Goal: Task Accomplishment & Management: Complete application form

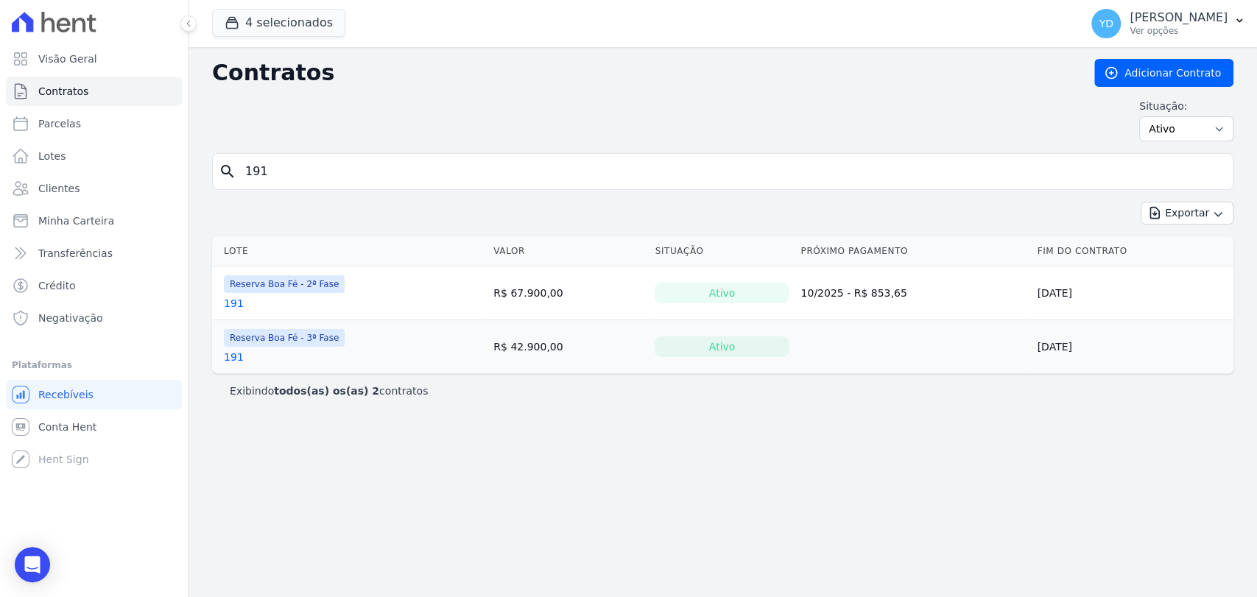
click at [44, 52] on span "Visão Geral" at bounding box center [67, 59] width 59 height 15
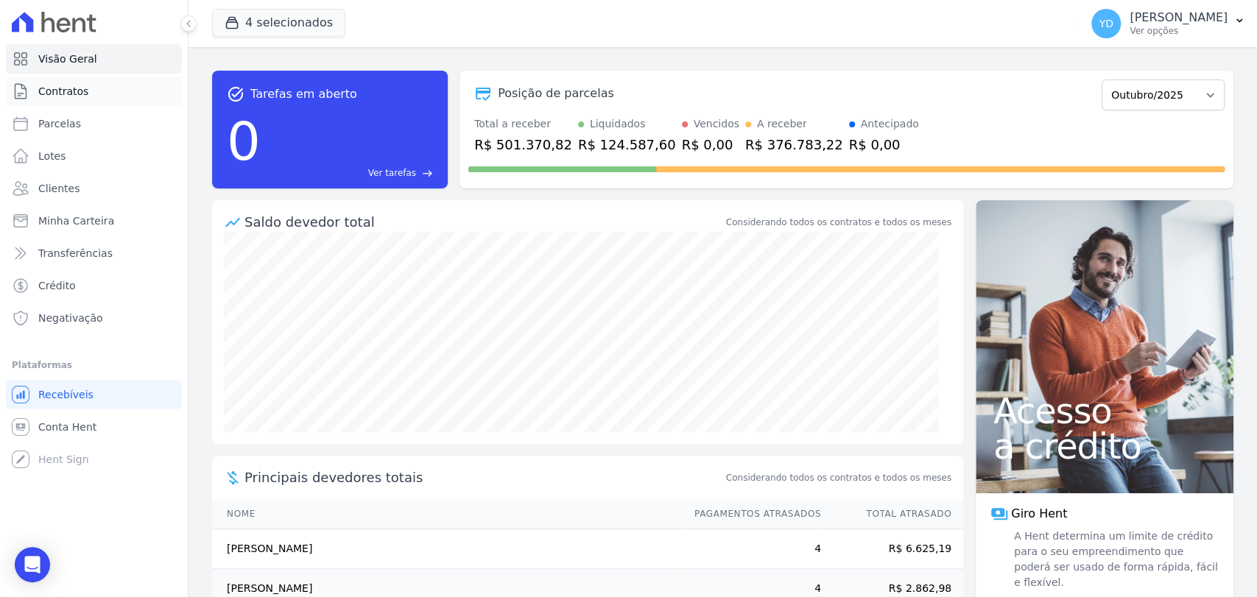
click at [132, 99] on link "Contratos" at bounding box center [94, 91] width 176 height 29
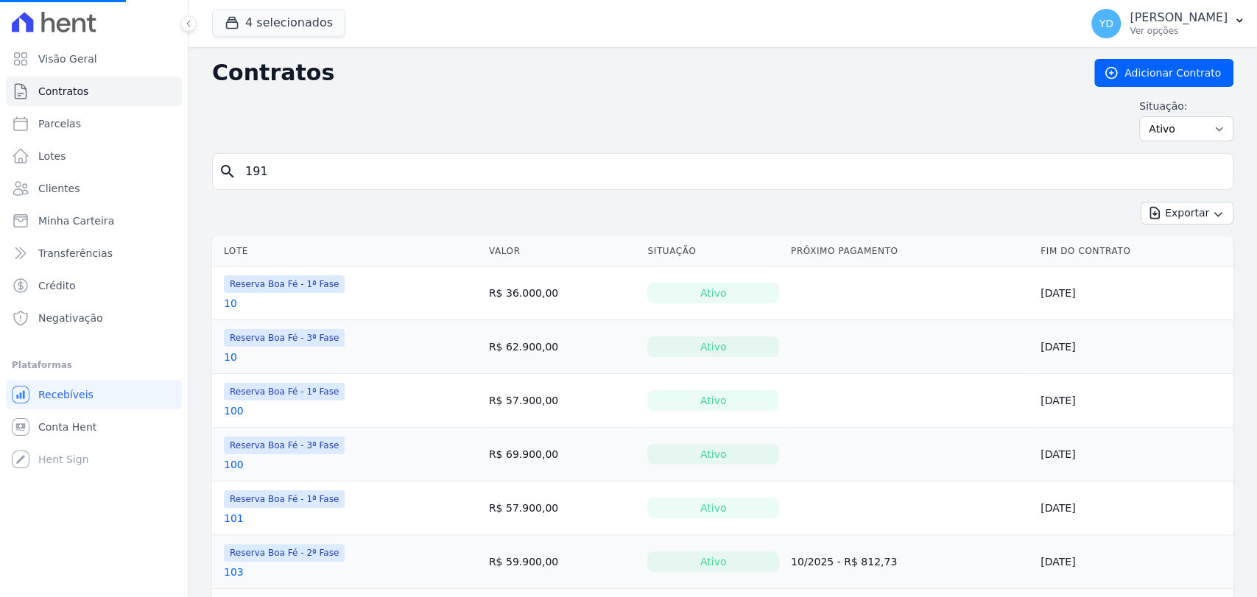
click at [391, 178] on input "191" at bounding box center [731, 171] width 991 height 29
type input "182"
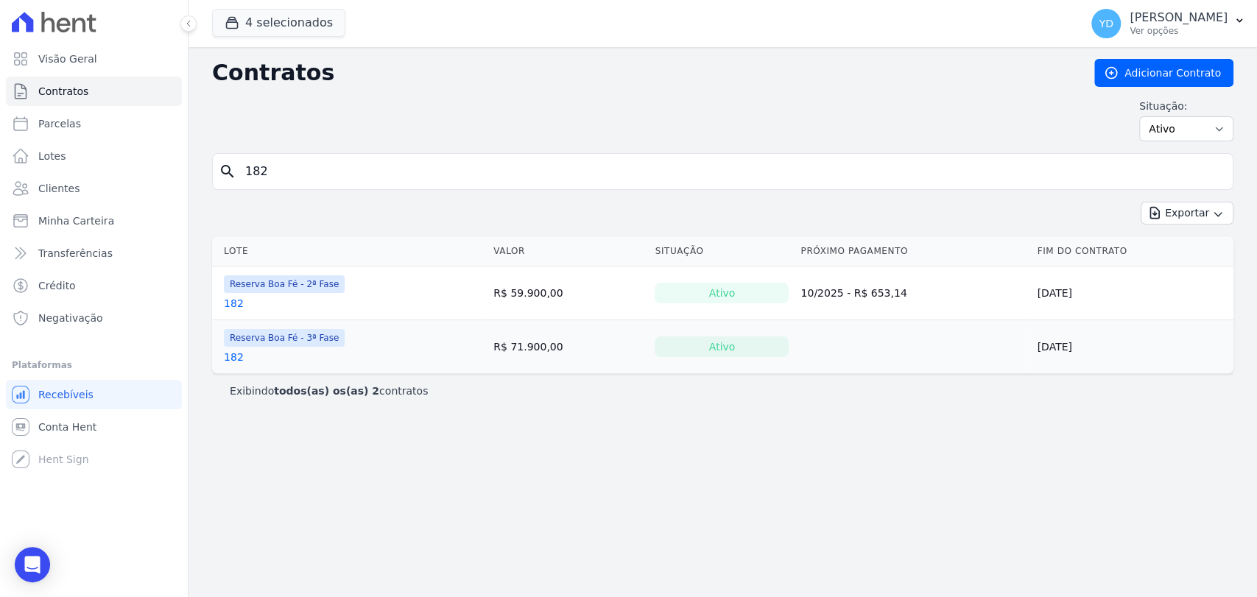
click at [236, 350] on link "182" at bounding box center [234, 357] width 20 height 15
click at [230, 299] on link "182" at bounding box center [234, 303] width 20 height 15
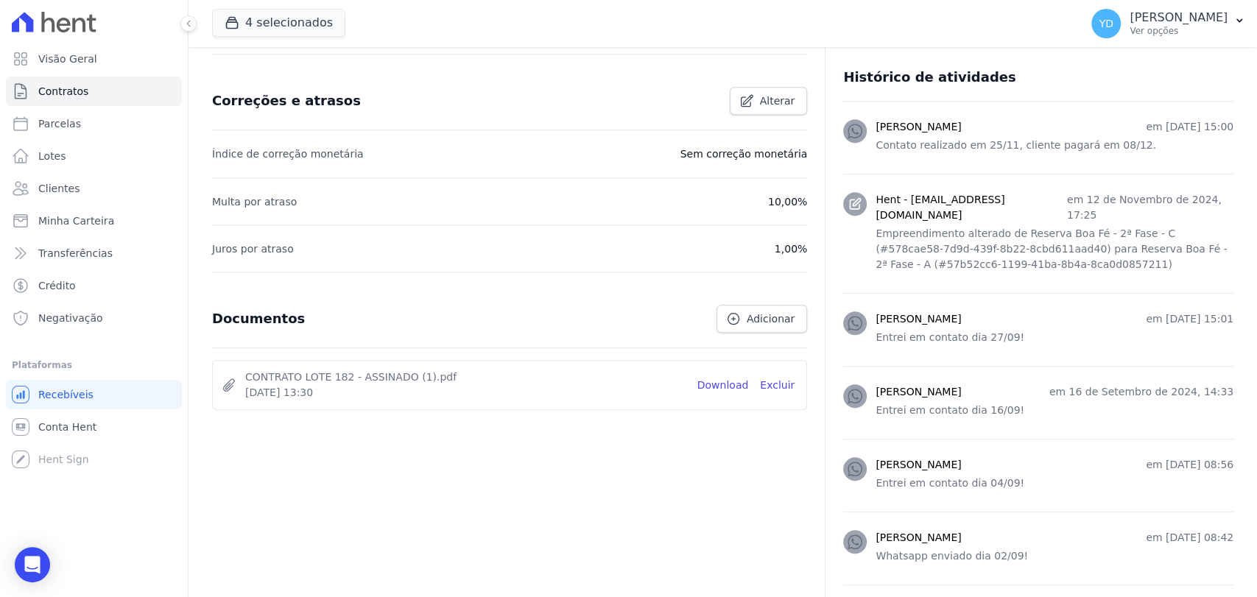
scroll to position [654, 0]
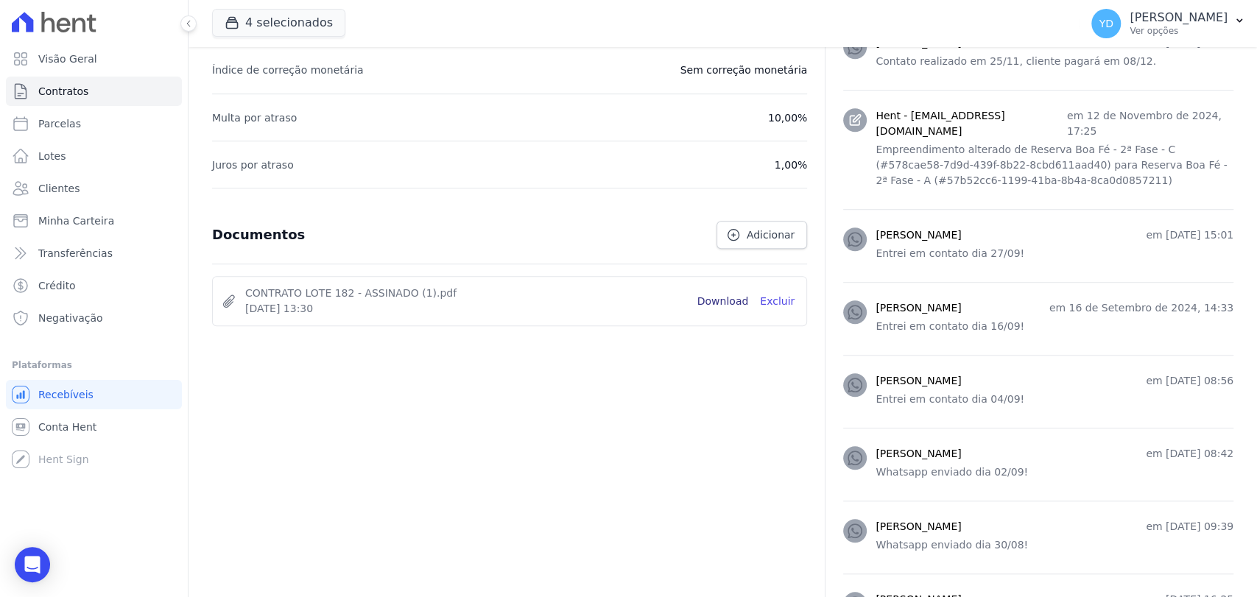
click at [719, 306] on link "Download" at bounding box center [723, 301] width 52 height 15
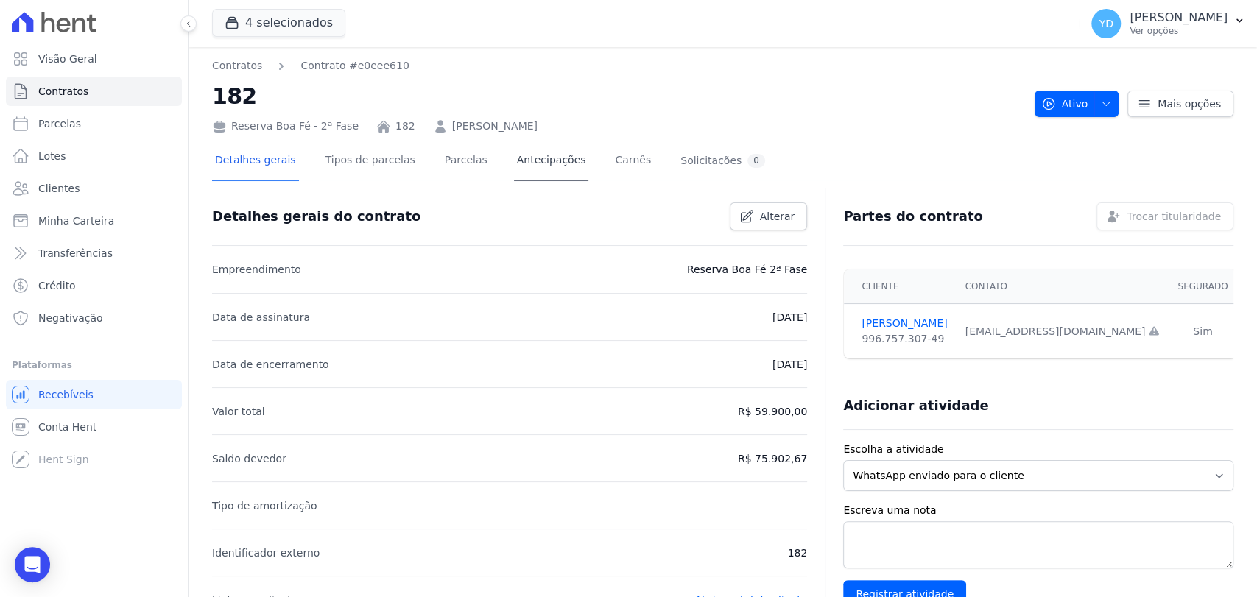
scroll to position [0, 0]
click at [442, 163] on link "Parcelas" at bounding box center [466, 162] width 49 height 39
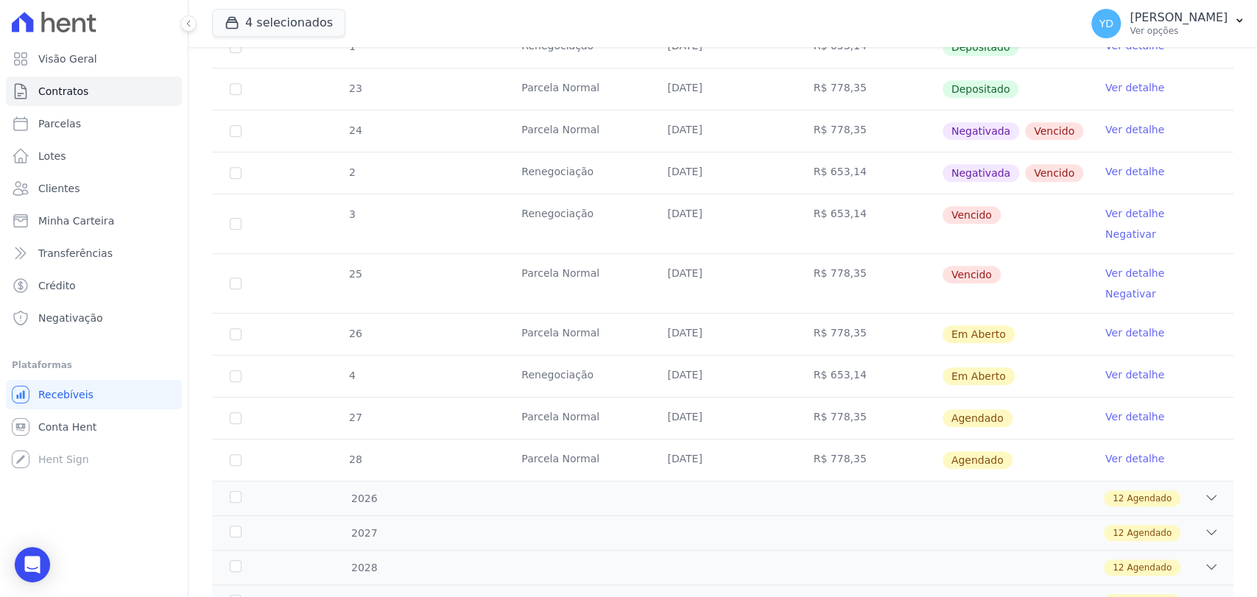
scroll to position [572, 0]
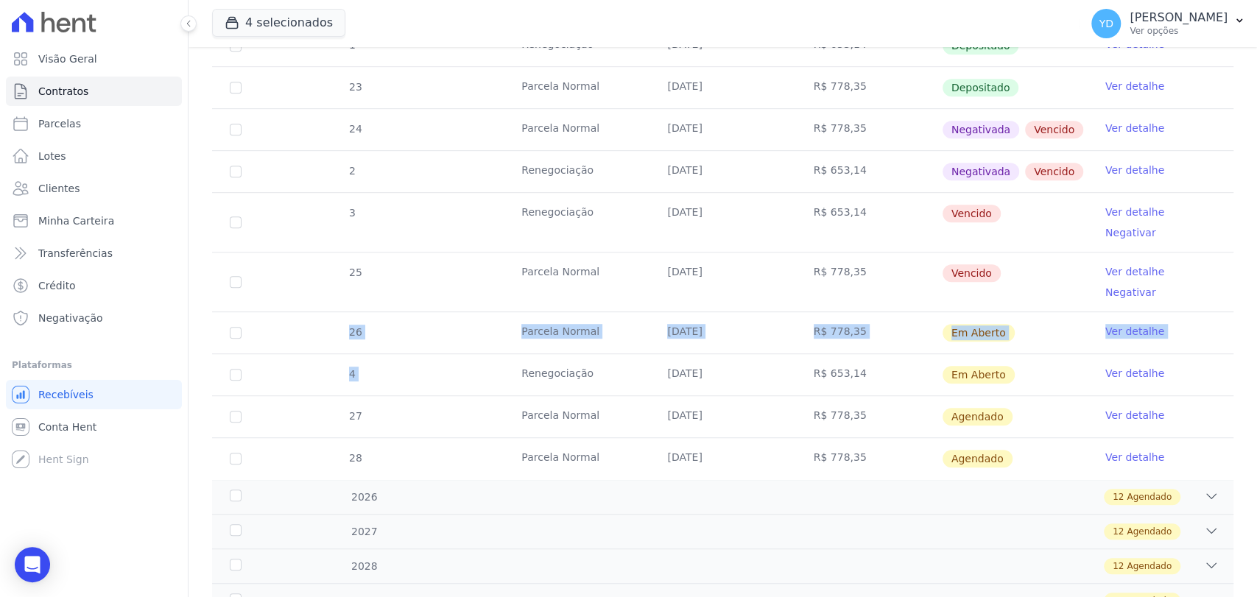
drag, startPoint x: 323, startPoint y: 302, endPoint x: 485, endPoint y: 375, distance: 177.7
click at [489, 352] on tbody "17 Parcela Normal 10/01/2025 R$ 778,35 Depositado Ver detalhe 18 Parcela Normal…" at bounding box center [722, 126] width 1021 height 706
click at [474, 395] on tr "27 Parcela Normal 10/11/2025 R$ 778,35 Agendado Ver detalhe" at bounding box center [722, 416] width 1021 height 42
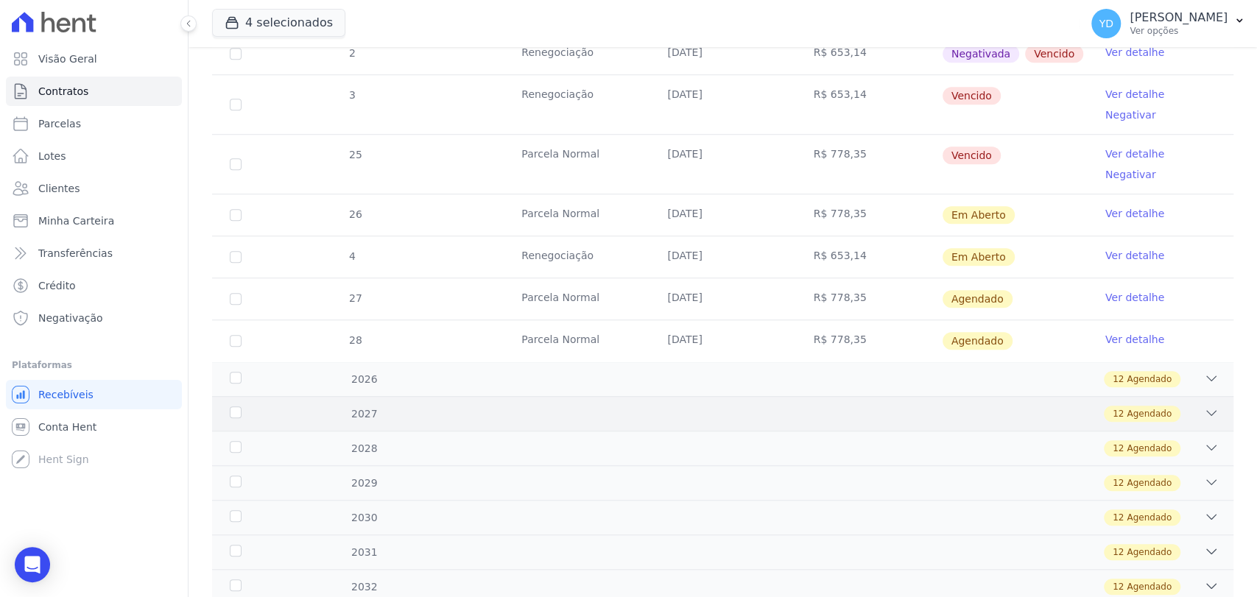
scroll to position [737, 0]
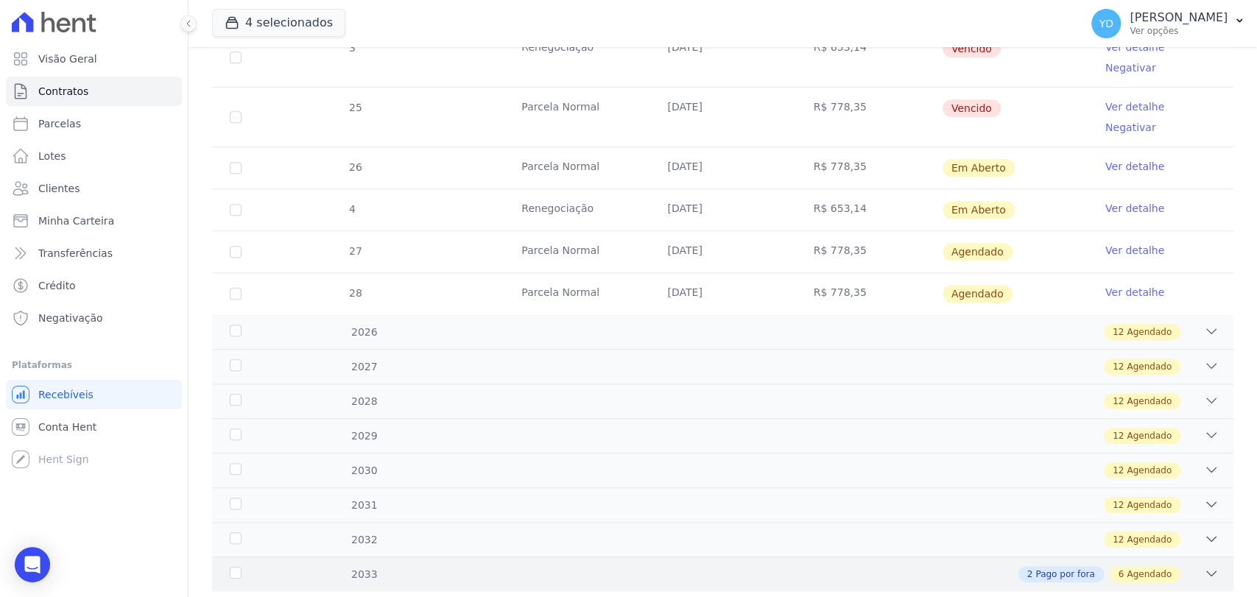
click at [410, 566] on div "2 Pago por fora 6 Agendado" at bounding box center [773, 574] width 892 height 16
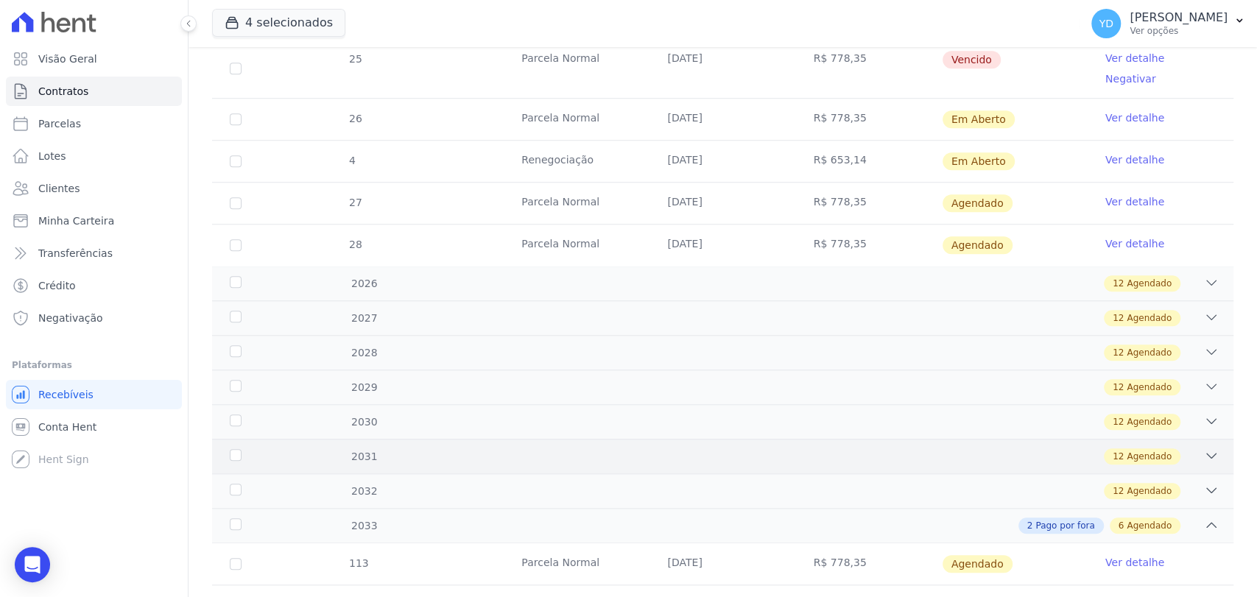
scroll to position [745, 0]
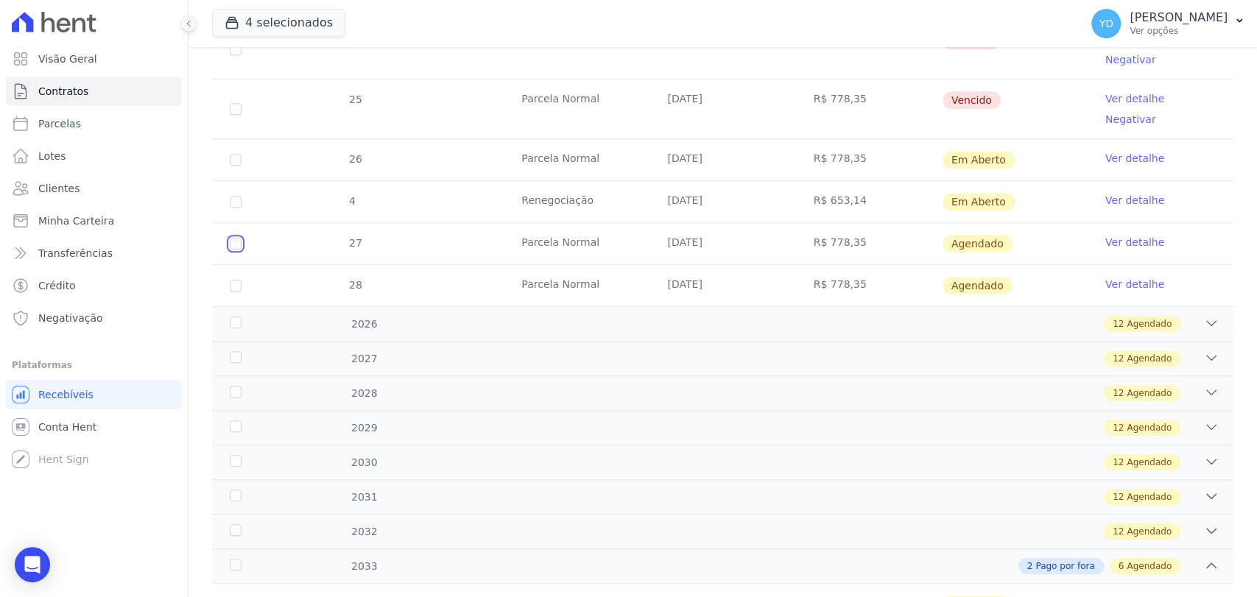
click at [236, 238] on input "checkbox" at bounding box center [236, 244] width 12 height 12
checkbox input "true"
click at [233, 265] on td "28" at bounding box center [235, 285] width 47 height 41
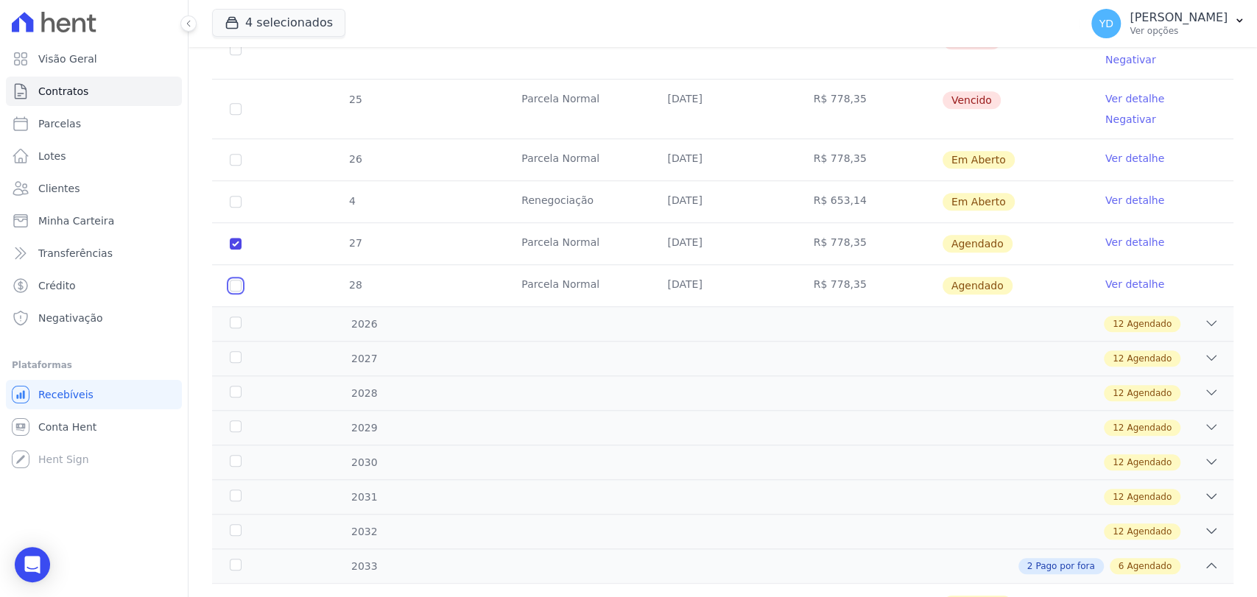
click at [236, 280] on input "checkbox" at bounding box center [236, 286] width 12 height 12
checkbox input "true"
click at [230, 317] on div "2026" at bounding box center [272, 324] width 91 height 15
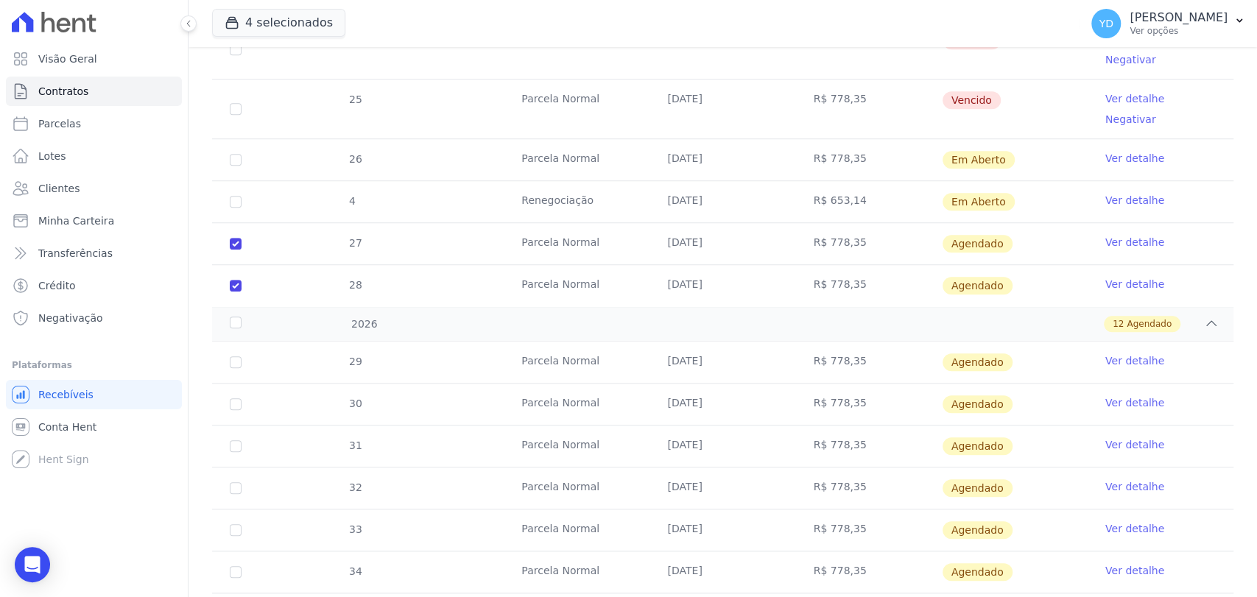
drag, startPoint x: 852, startPoint y: 219, endPoint x: 806, endPoint y: 210, distance: 46.5
click at [806, 223] on td "R$ 778,35" at bounding box center [869, 243] width 146 height 41
copy td "R$ 778,35"
click at [842, 342] on td "R$ 778,35" at bounding box center [869, 362] width 146 height 41
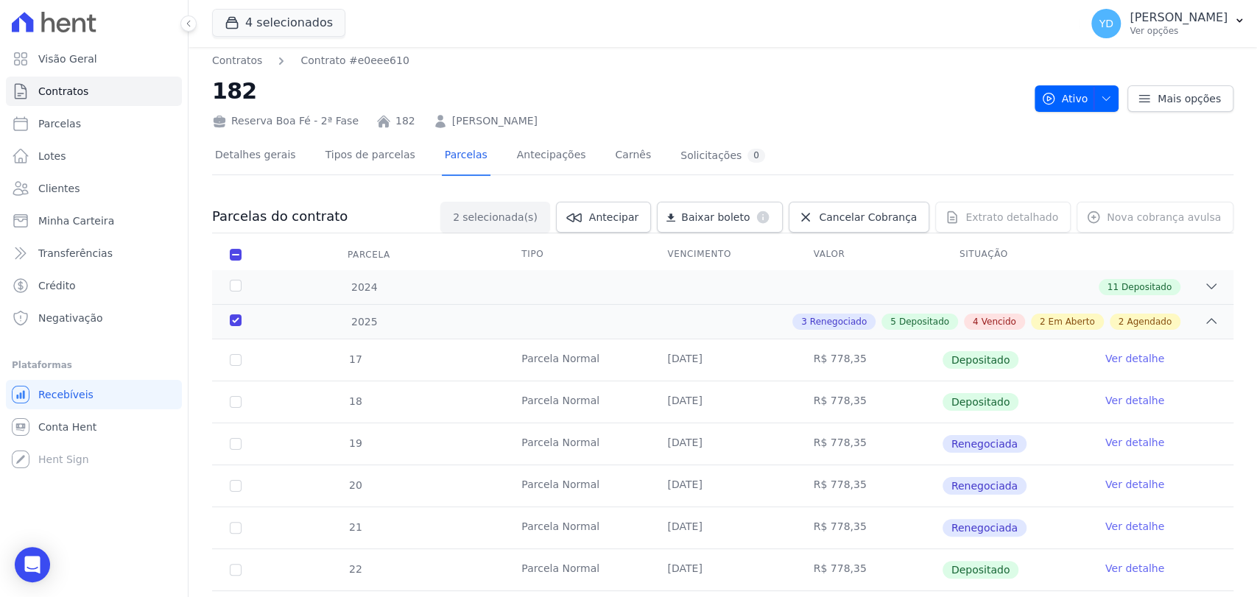
scroll to position [0, 0]
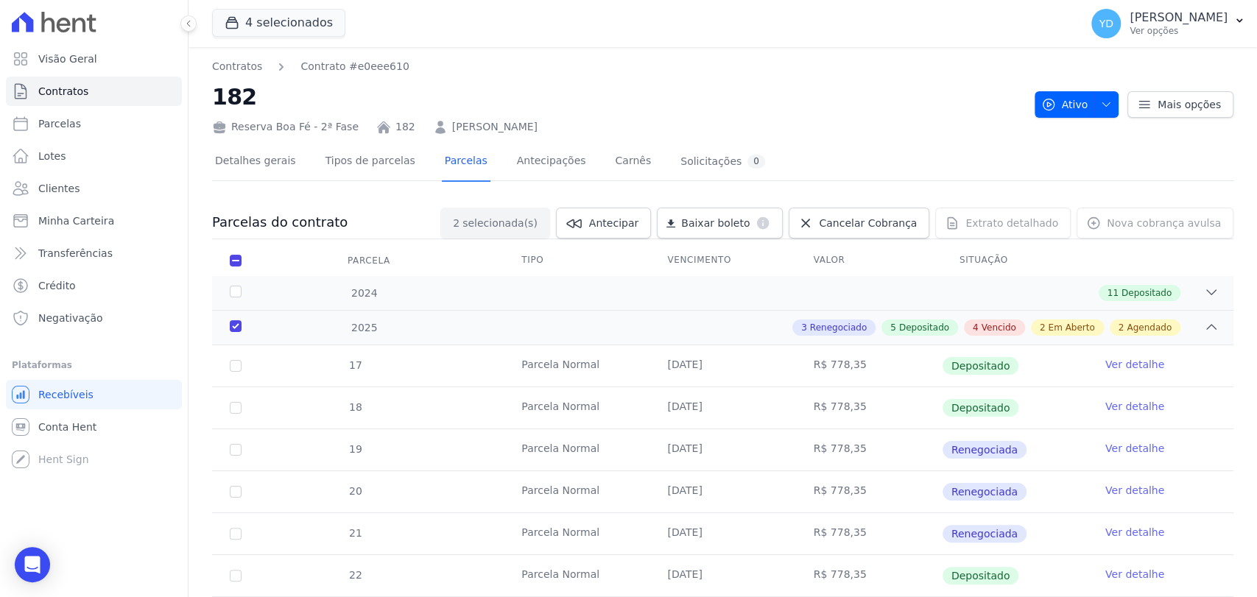
click at [789, 153] on div "Detalhes gerais Tipos de parcelas Parcelas Antecipações Carnês Solicitações 0" at bounding box center [722, 162] width 1021 height 37
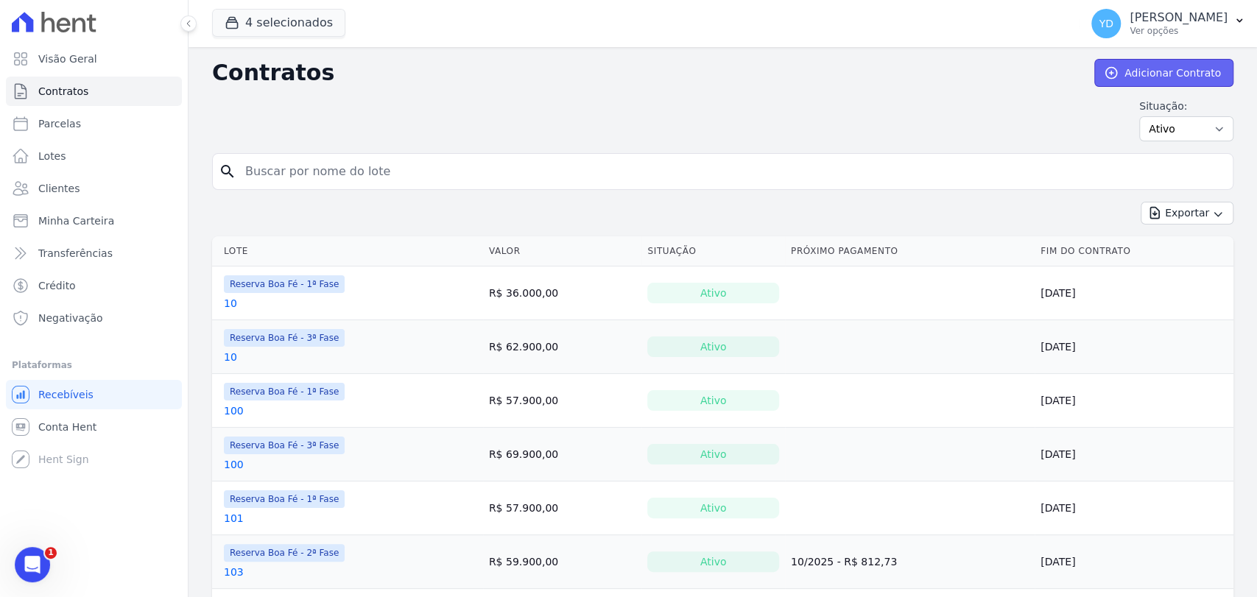
click at [1147, 66] on link "Adicionar Contrato" at bounding box center [1163, 73] width 139 height 28
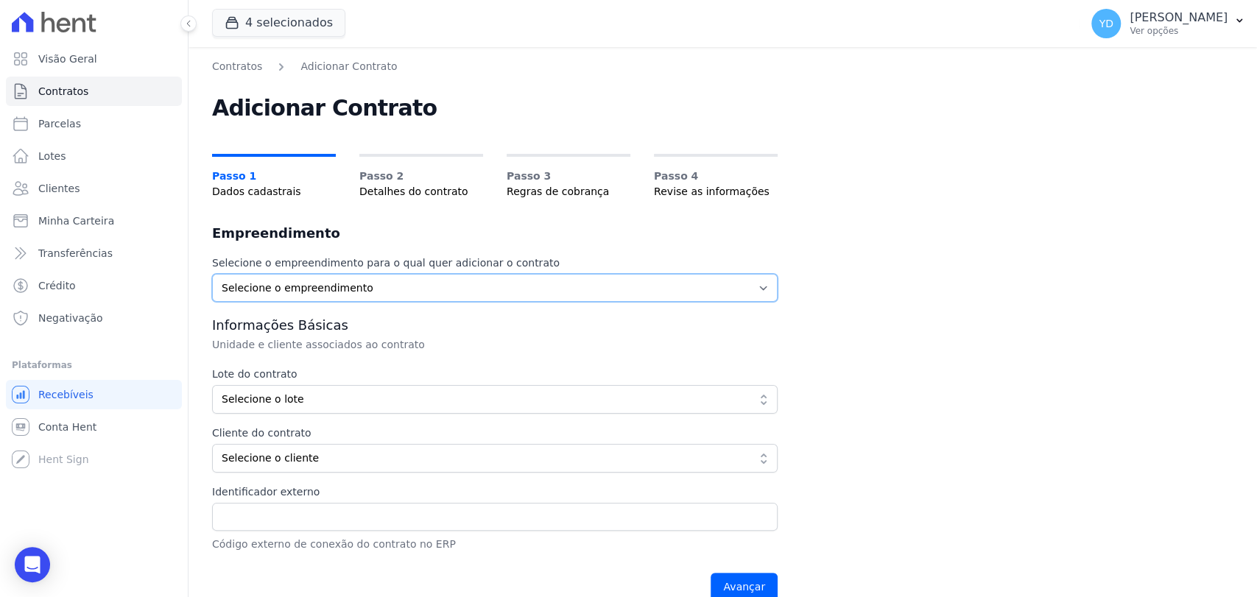
click at [370, 288] on select "Selecione o empreendimento Parque das Palmeiras Reserva Boa Fé - 1ª Fase Reserv…" at bounding box center [495, 288] width 566 height 28
select select "57b52cc6-1199-41ba-8b4a-8ca0d0857211"
click at [212, 274] on select "Selecione o empreendimento Parque das Palmeiras Reserva Boa Fé - 1ª Fase Reserv…" at bounding box center [495, 288] width 566 height 28
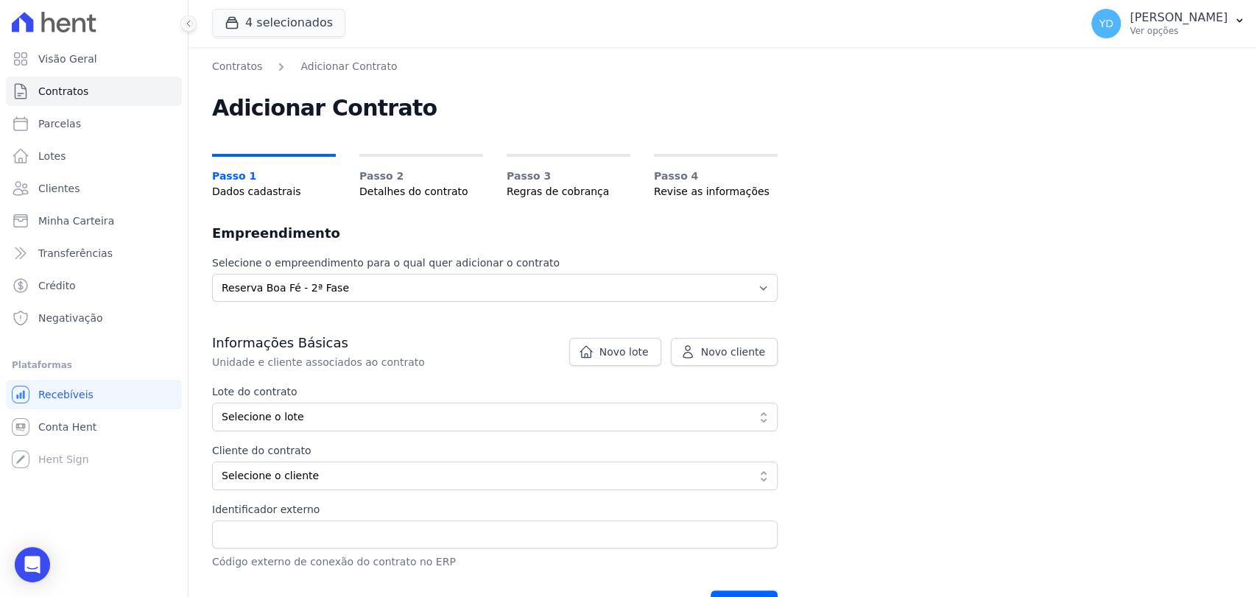
click at [468, 389] on label "Lote do contrato" at bounding box center [495, 391] width 566 height 15
click at [613, 346] on span "Novo lote" at bounding box center [623, 352] width 49 height 15
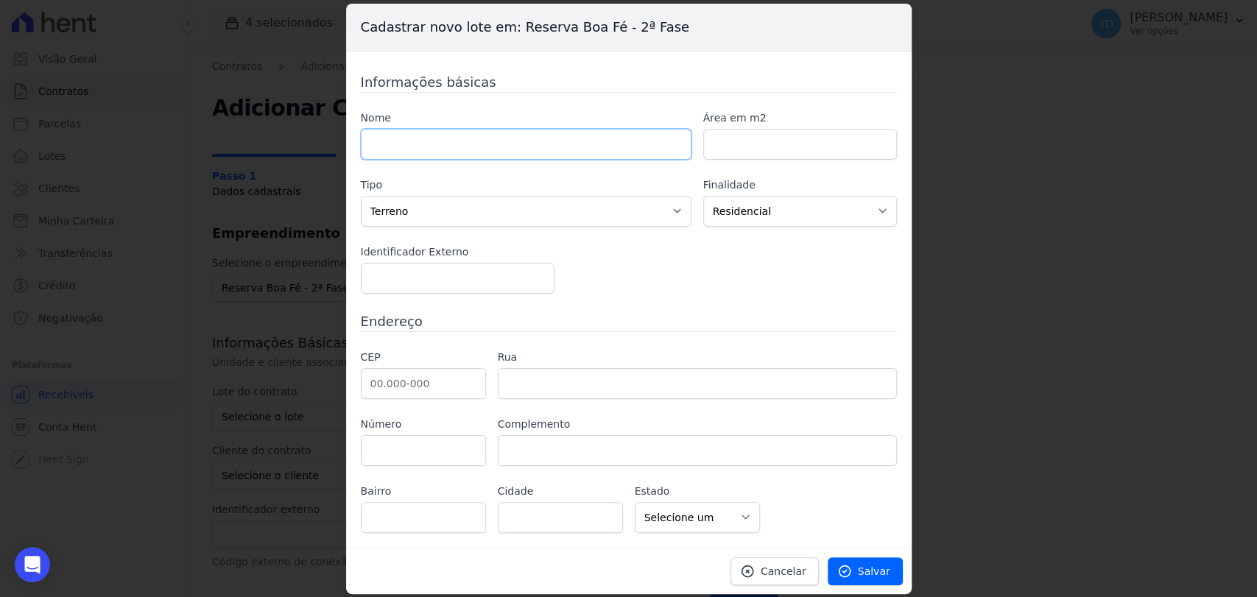
click at [565, 155] on input "text" at bounding box center [526, 144] width 331 height 31
type input "229"
click at [789, 148] on input "number" at bounding box center [800, 144] width 194 height 31
paste input "688.21"
type input "688.21"
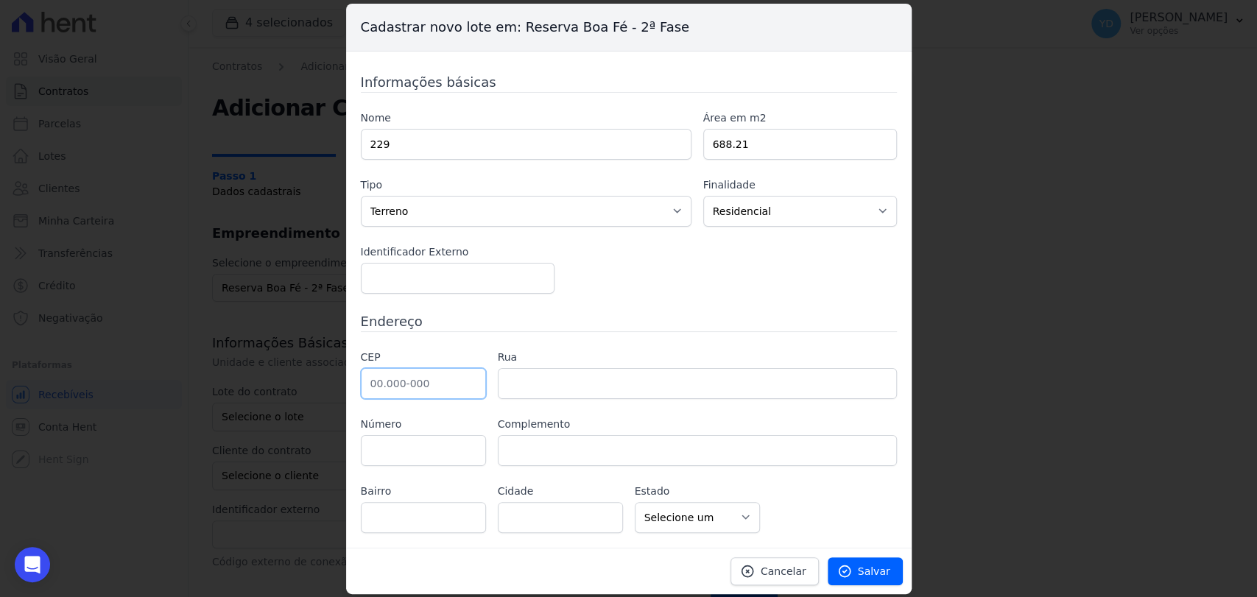
click at [417, 386] on input "text" at bounding box center [423, 383] width 125 height 31
type input "36.126-000"
click at [636, 339] on div "Informações básicas Nome 229 Área em m2 688.21 Tipo Casa Apartamento Escritório…" at bounding box center [629, 302] width 536 height 461
type input "Belmiro Braga"
select select "MG"
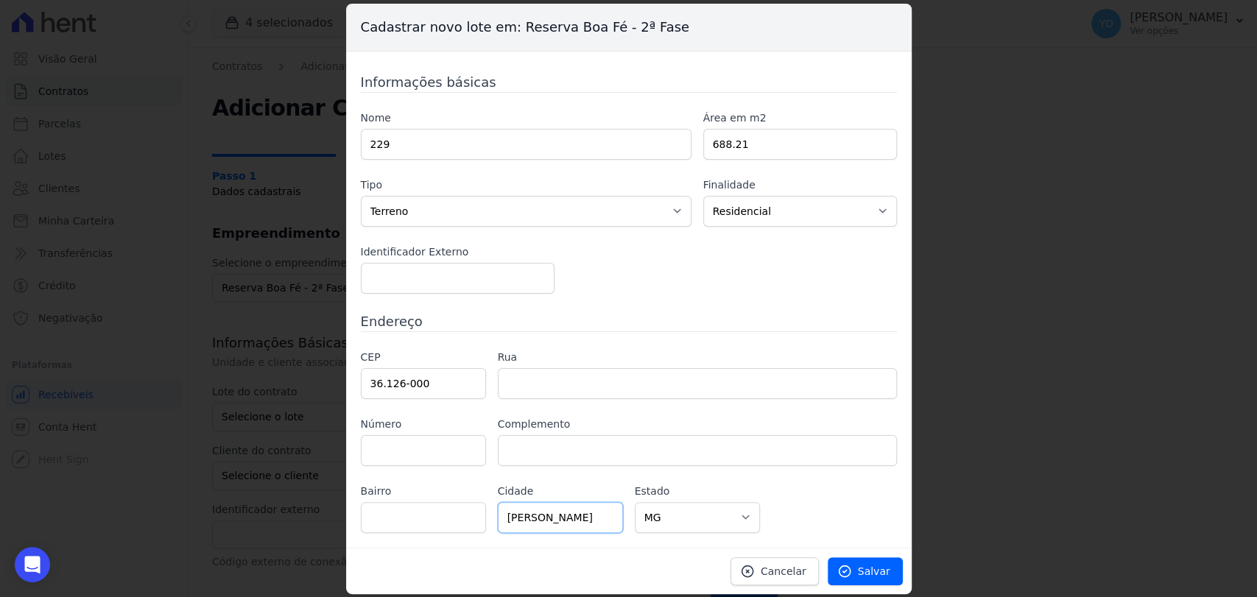
click at [602, 507] on input "Belmiro Braga" at bounding box center [560, 517] width 125 height 31
click at [859, 583] on link "Salvar" at bounding box center [865, 571] width 75 height 28
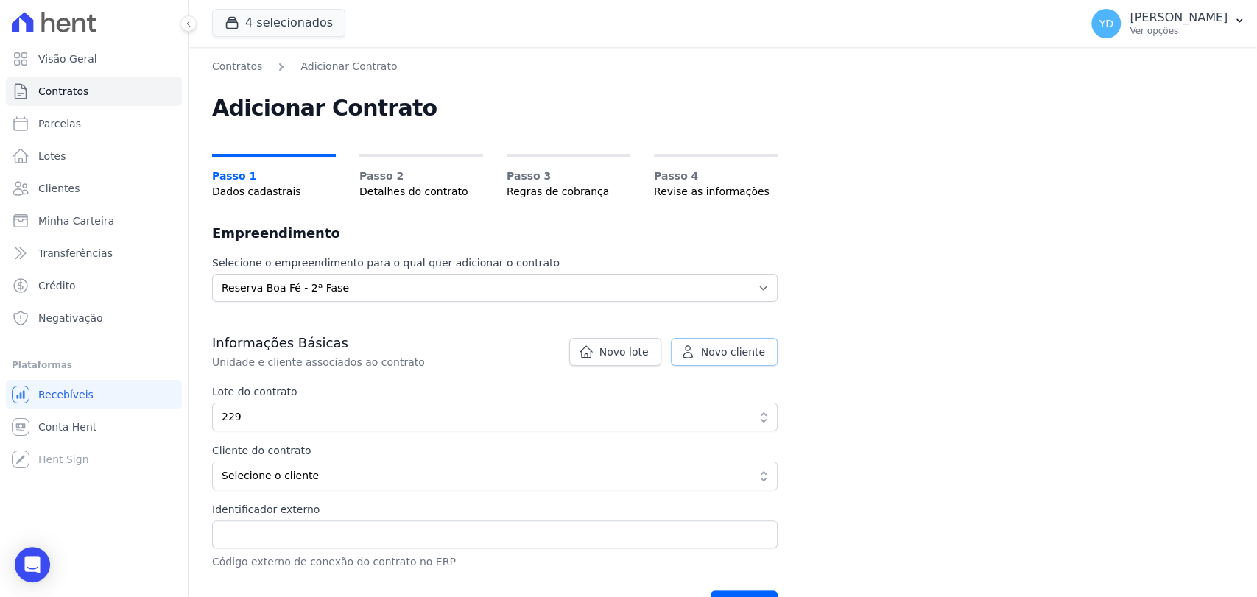
click at [703, 357] on link "Novo cliente" at bounding box center [724, 352] width 107 height 28
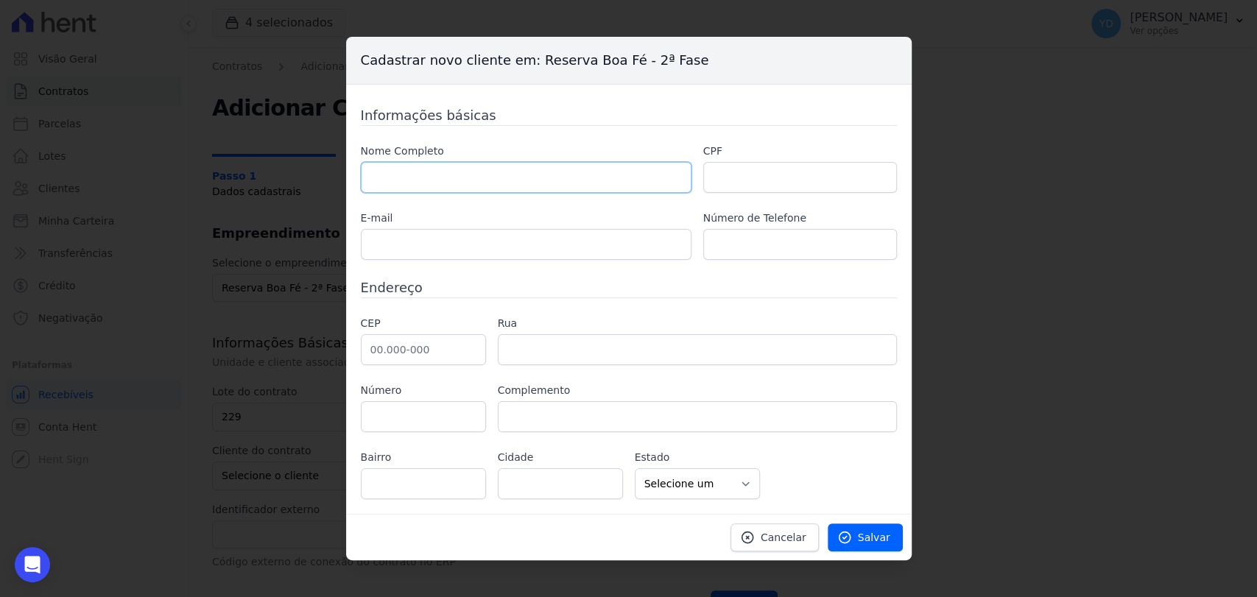
click at [494, 184] on input "text" at bounding box center [526, 177] width 331 height 31
paste input "YÁSKARA JASMINE DE ALMEIDA ALBERGARIA LANNA"
type input "YÁSKARA JASMINE DE ALMEIDA ALBERGARIA LANNA"
drag, startPoint x: 786, startPoint y: 185, endPoint x: 770, endPoint y: 205, distance: 25.6
click at [785, 185] on input "text" at bounding box center [800, 177] width 194 height 31
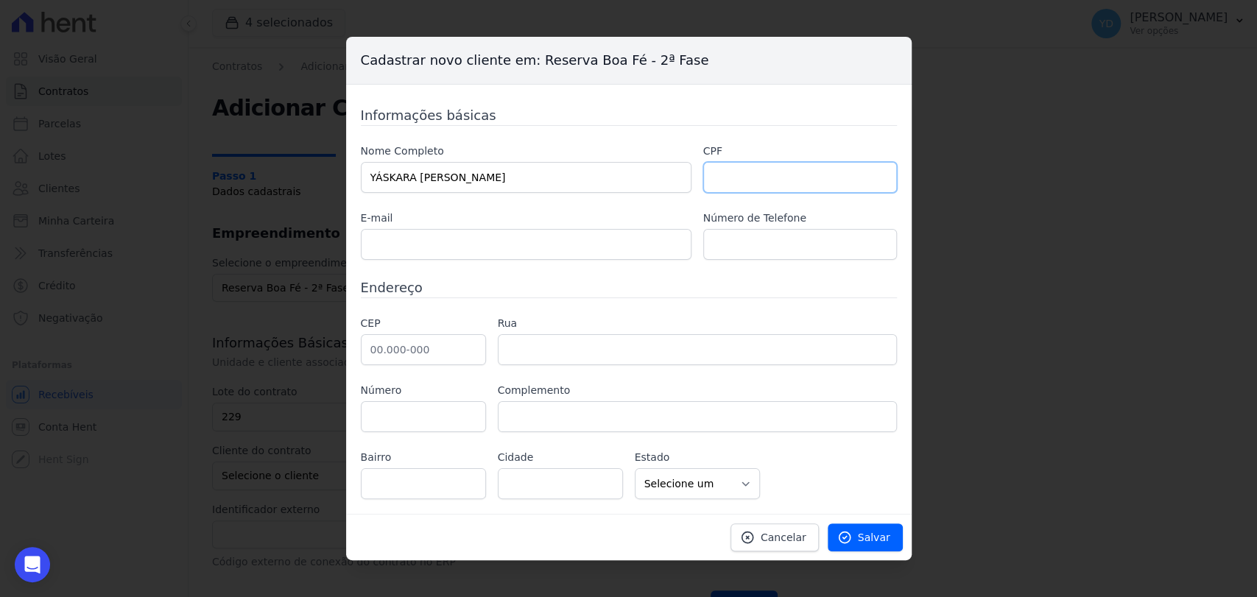
paste input "115.010.086-92"
type input "115.010.086-92"
drag, startPoint x: 431, startPoint y: 359, endPoint x: 460, endPoint y: 267, distance: 97.1
click at [430, 359] on input "text" at bounding box center [423, 349] width 125 height 31
paste input "36.016-310"
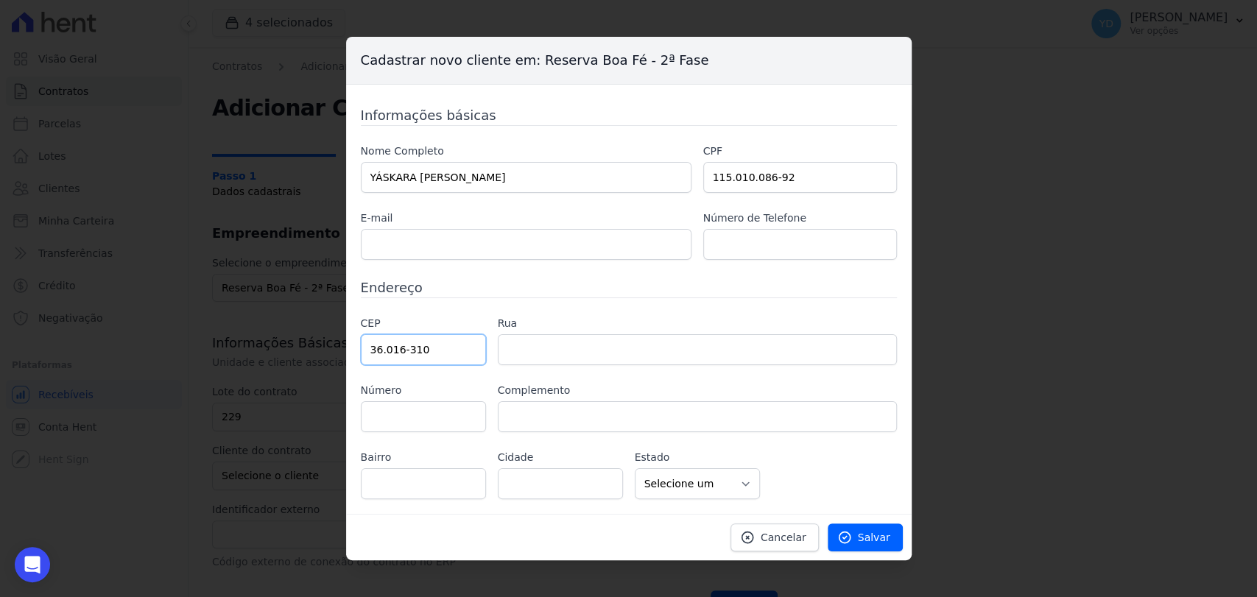
click at [442, 350] on input "36.016-310" at bounding box center [423, 349] width 125 height 31
type input "36.016-310"
click at [485, 279] on h3 "Endereço" at bounding box center [629, 288] width 536 height 20
type input "Avenida Barão do Rio Branco"
type input "Centro"
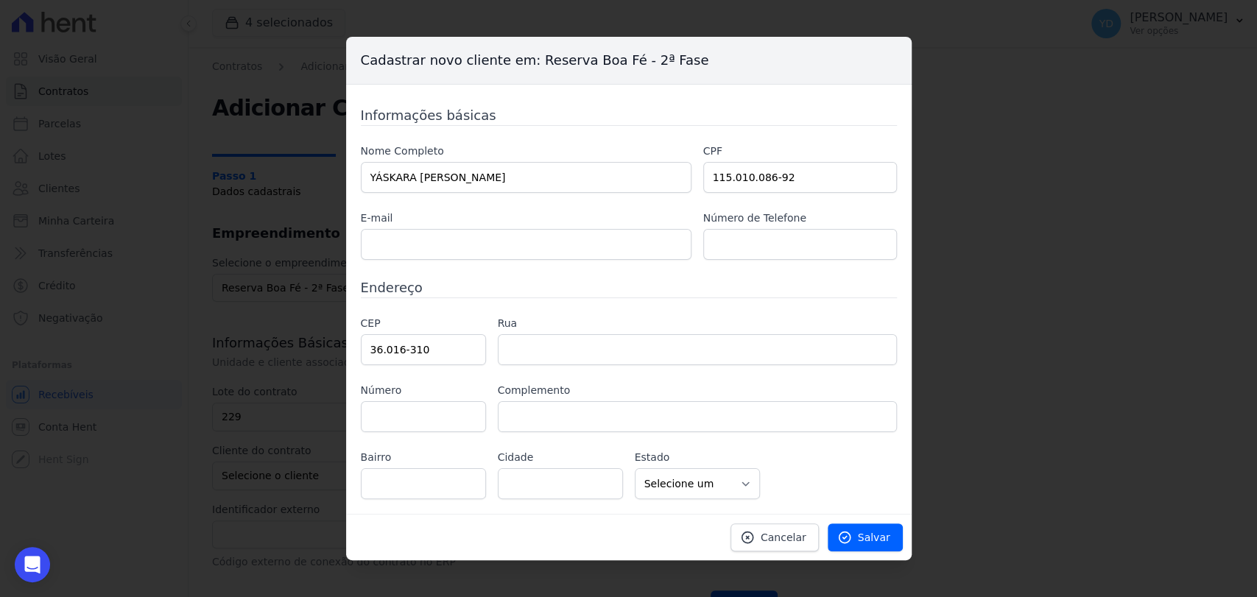
type input "Juiz de Fora"
select select "MG"
type input "2244"
type input "1001"
click at [524, 222] on label "E-mail" at bounding box center [526, 218] width 331 height 15
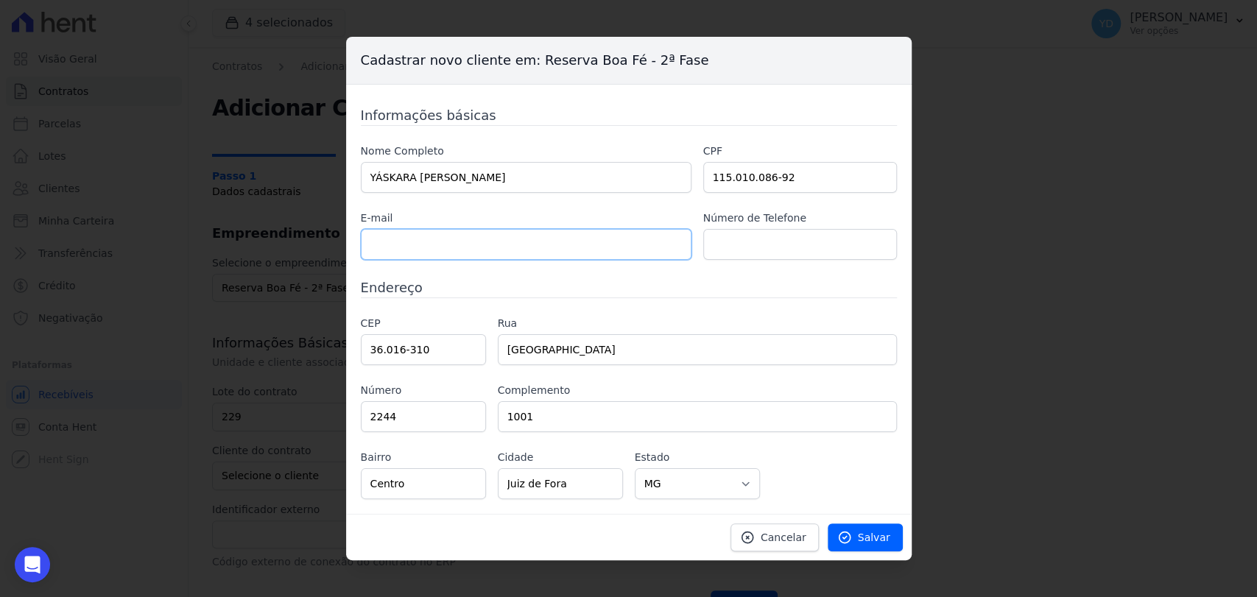
click at [535, 247] on input "text" at bounding box center [526, 244] width 331 height 31
paste input "yaskara.lanna@gmail.com"
type input "yaskara.lanna@gmail.com"
click at [740, 250] on input "text" at bounding box center [800, 244] width 194 height 31
paste input "(32)99853-3206"
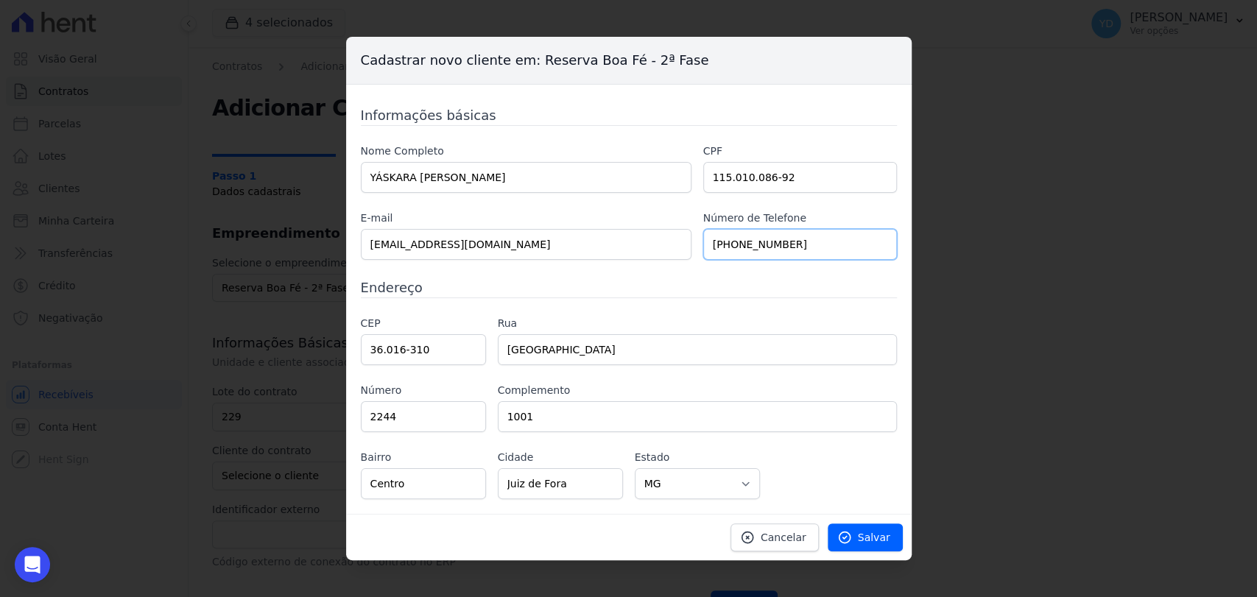
click at [729, 244] on input "(32)99853-3206" at bounding box center [800, 244] width 194 height 31
type input "(32) 99853-3206"
click at [859, 529] on link "Salvar" at bounding box center [865, 538] width 75 height 28
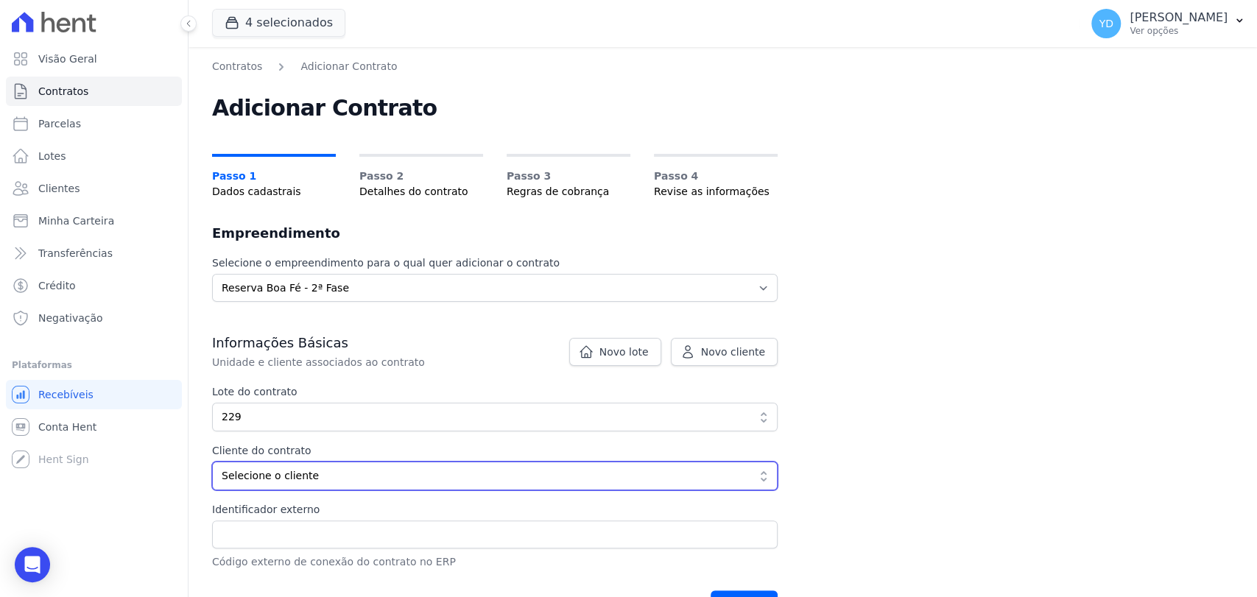
click at [448, 476] on span "Selecione o cliente" at bounding box center [485, 475] width 526 height 15
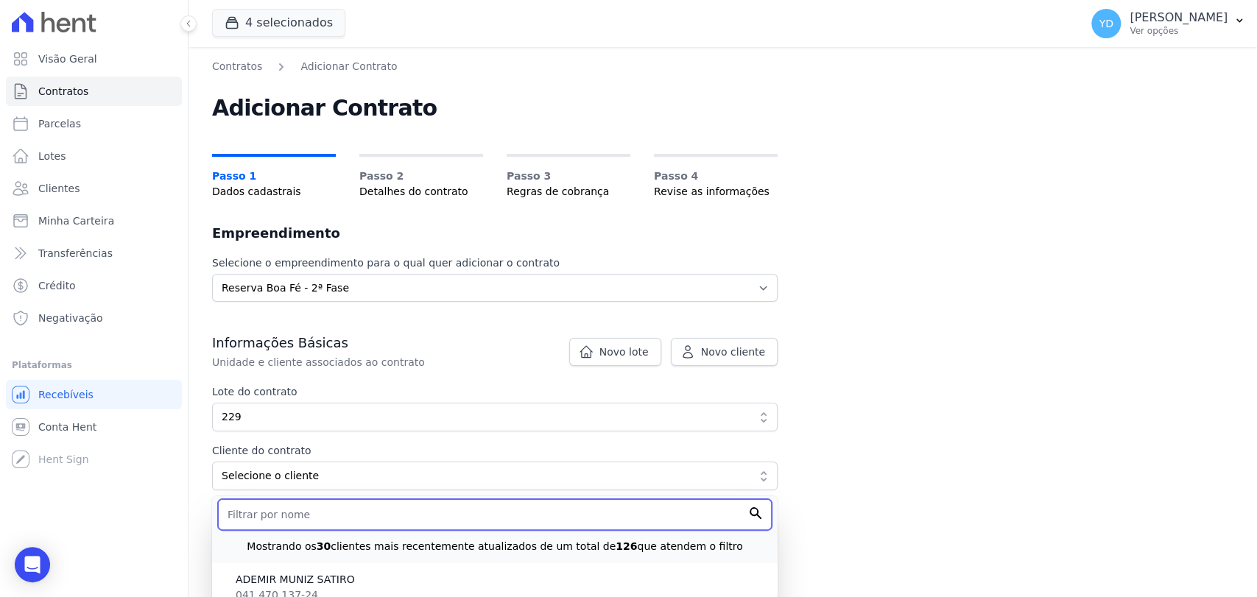
click at [447, 508] on input "text" at bounding box center [495, 514] width 554 height 31
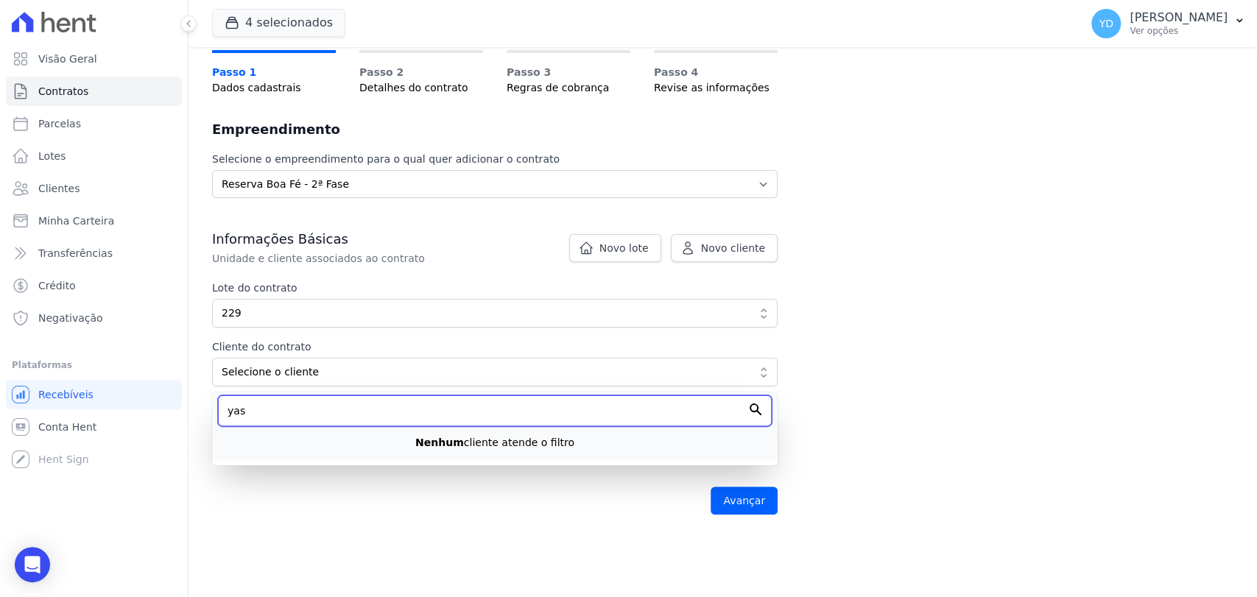
scroll to position [163, 0]
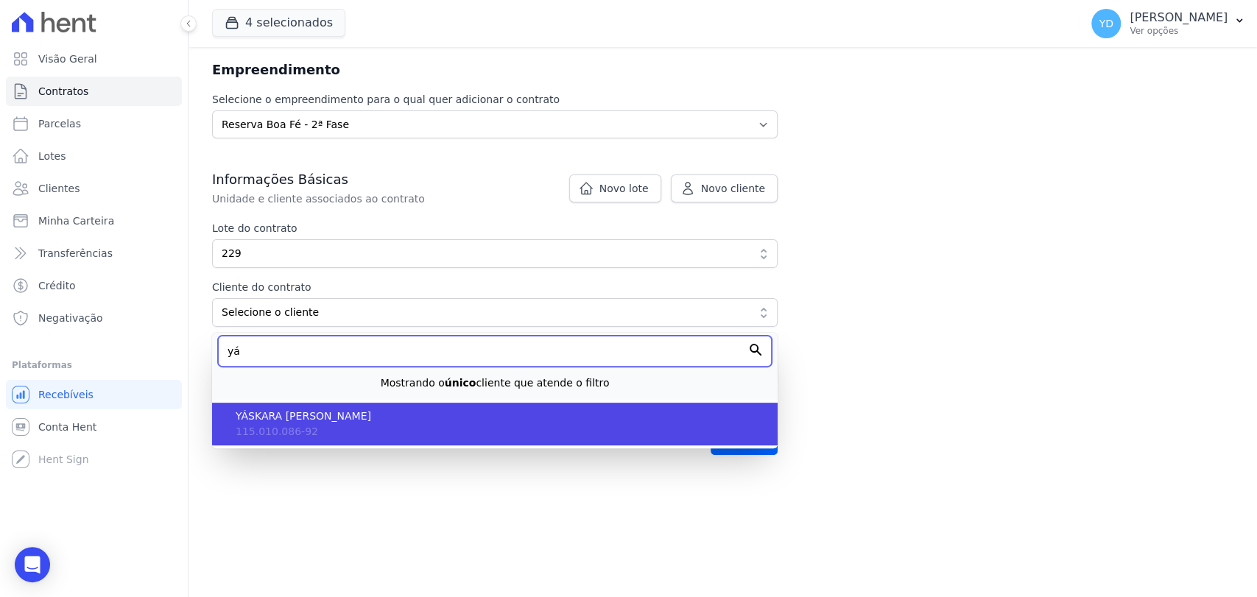
type input "yá"
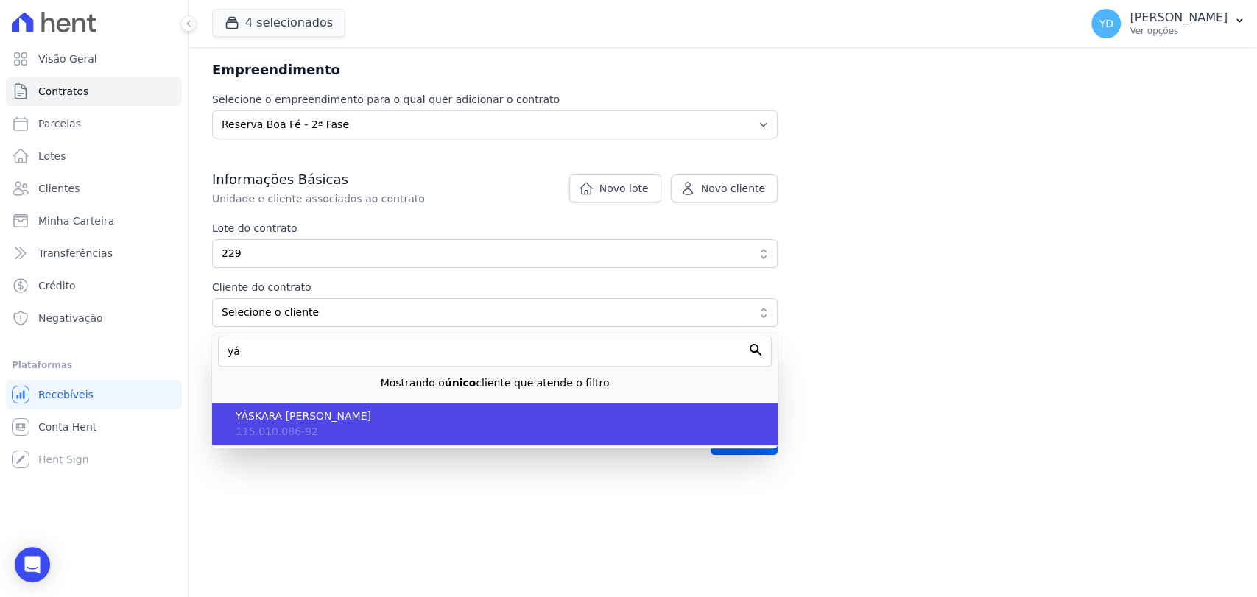
click at [471, 441] on li "YÁSKARA JASMINE DE ALMEIDA ALBERGARIA LANNA 115.010.086-92" at bounding box center [495, 424] width 566 height 43
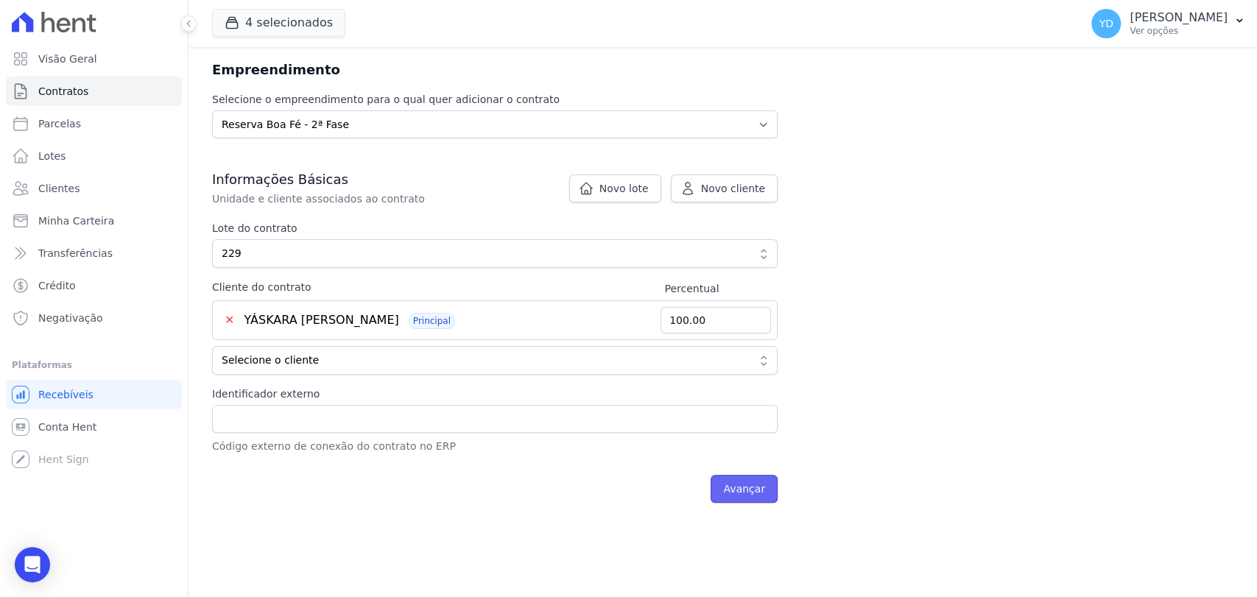
click at [719, 490] on input "Avançar" at bounding box center [744, 489] width 67 height 28
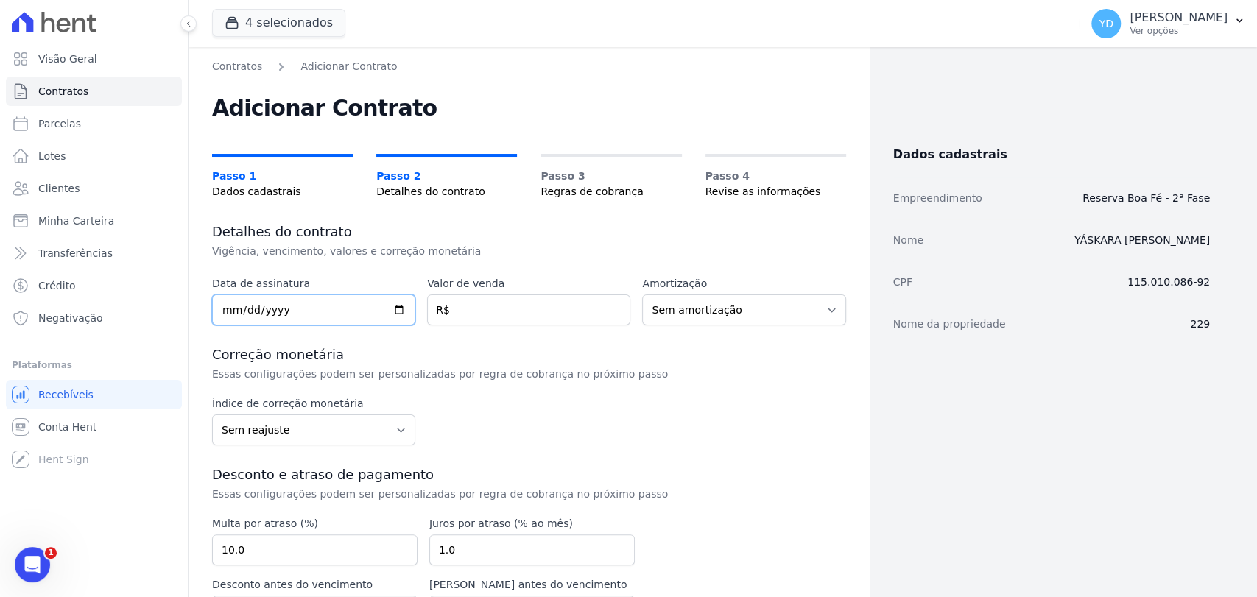
click at [307, 314] on input "date" at bounding box center [313, 310] width 203 height 31
type input "2025-10-09"
drag, startPoint x: 490, startPoint y: 331, endPoint x: 492, endPoint y: 320, distance: 11.1
click at [490, 330] on div "Data de assinatura 2025-10-09 Valor de venda R$ Amortização Sem amortização Pri…" at bounding box center [529, 478] width 634 height 405
click at [492, 320] on input "number" at bounding box center [528, 310] width 203 height 31
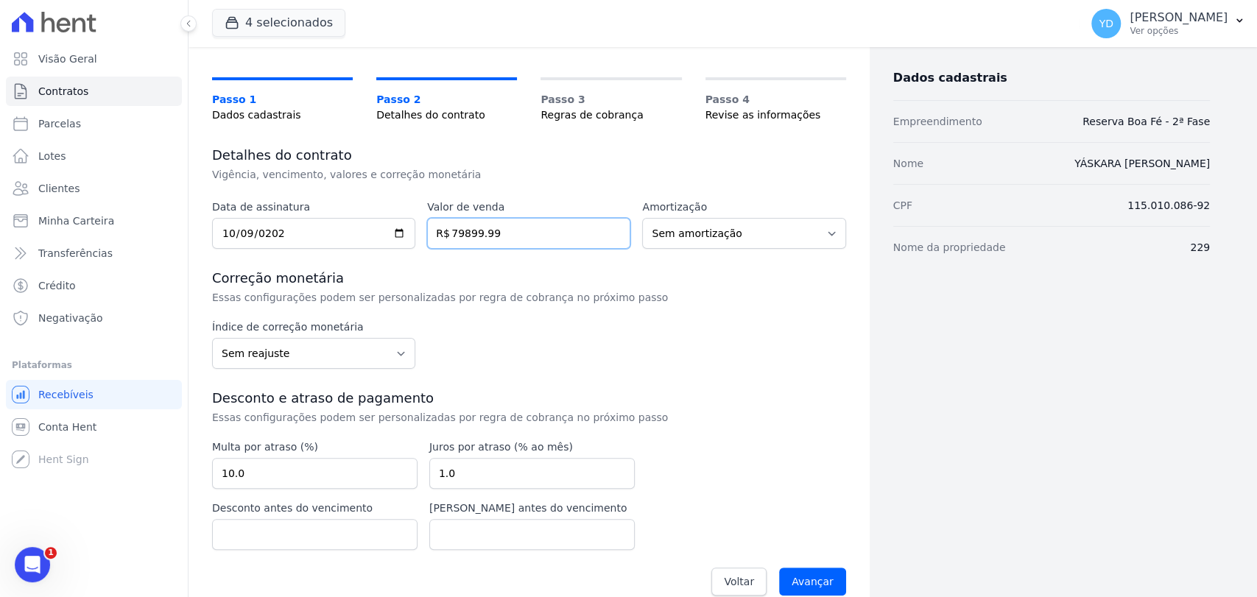
scroll to position [97, 0]
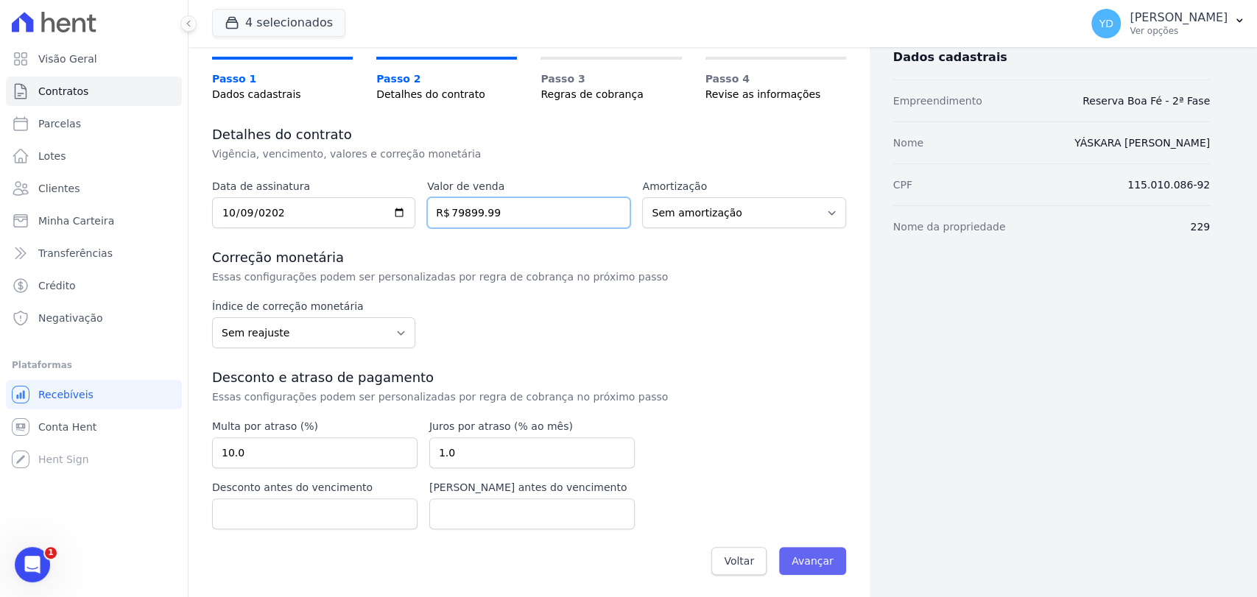
type input "79899.99"
click at [834, 557] on input "Avançar" at bounding box center [812, 561] width 67 height 28
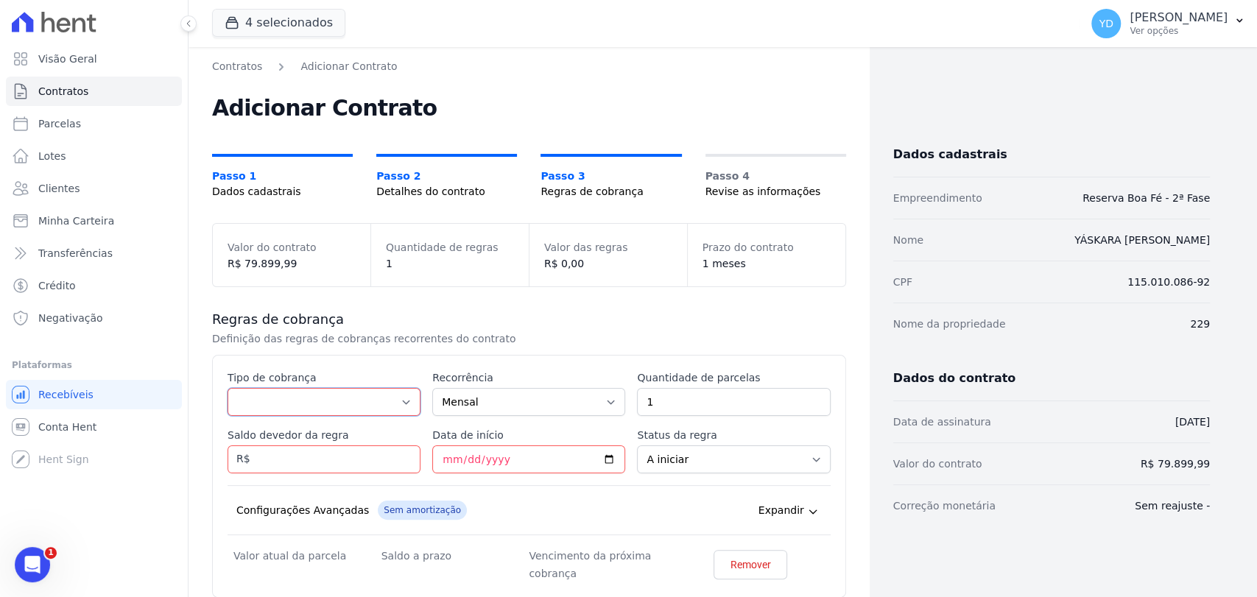
click at [399, 395] on select "Parcela Normal Entrada Sinal Intercalada Chaves Pré-chaves Pós-chaves Impostos …" at bounding box center [324, 402] width 193 height 28
select select "down_payment"
click at [228, 388] on select "Parcela Normal Entrada Sinal Intercalada Chaves Pré-chaves Pós-chaves Impostos …" at bounding box center [324, 402] width 193 height 28
click at [652, 403] on input "1" at bounding box center [733, 402] width 193 height 28
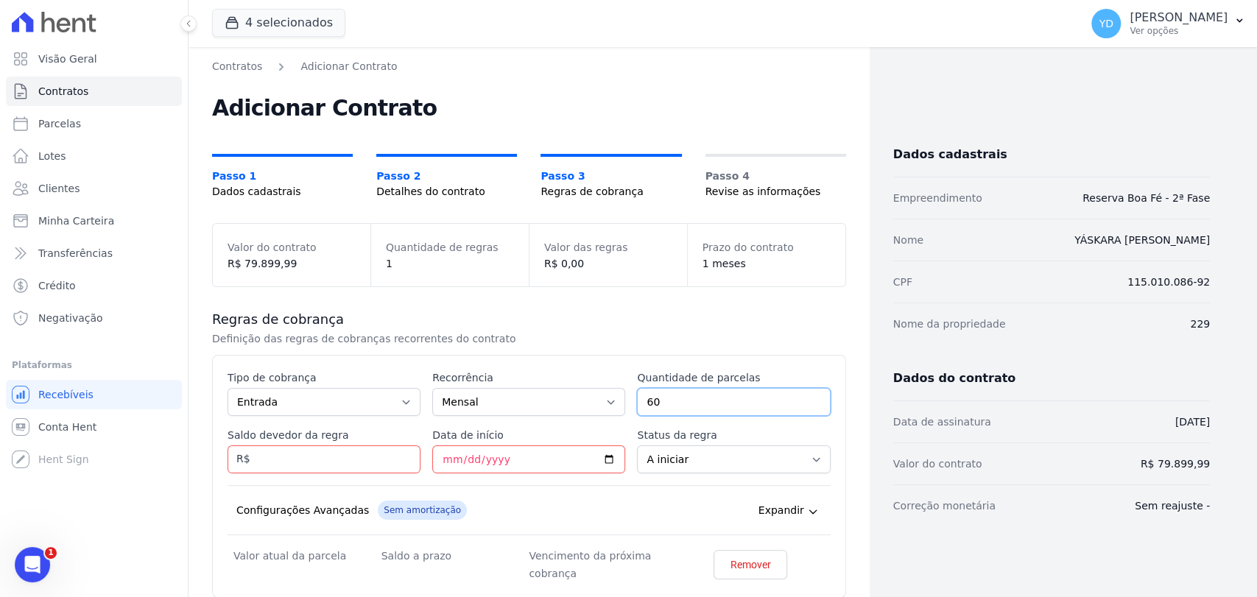
type input "60"
click at [348, 462] on input "Saldo devedor da regra" at bounding box center [324, 460] width 193 height 28
click at [351, 394] on select "Parcela Normal Entrada Sinal Intercalada Chaves Pré-chaves Pós-chaves Impostos …" at bounding box center [324, 402] width 193 height 28
select select "standard"
click at [228, 388] on select "Parcela Normal Entrada Sinal Intercalada Chaves Pré-chaves Pós-chaves Impostos …" at bounding box center [324, 402] width 193 height 28
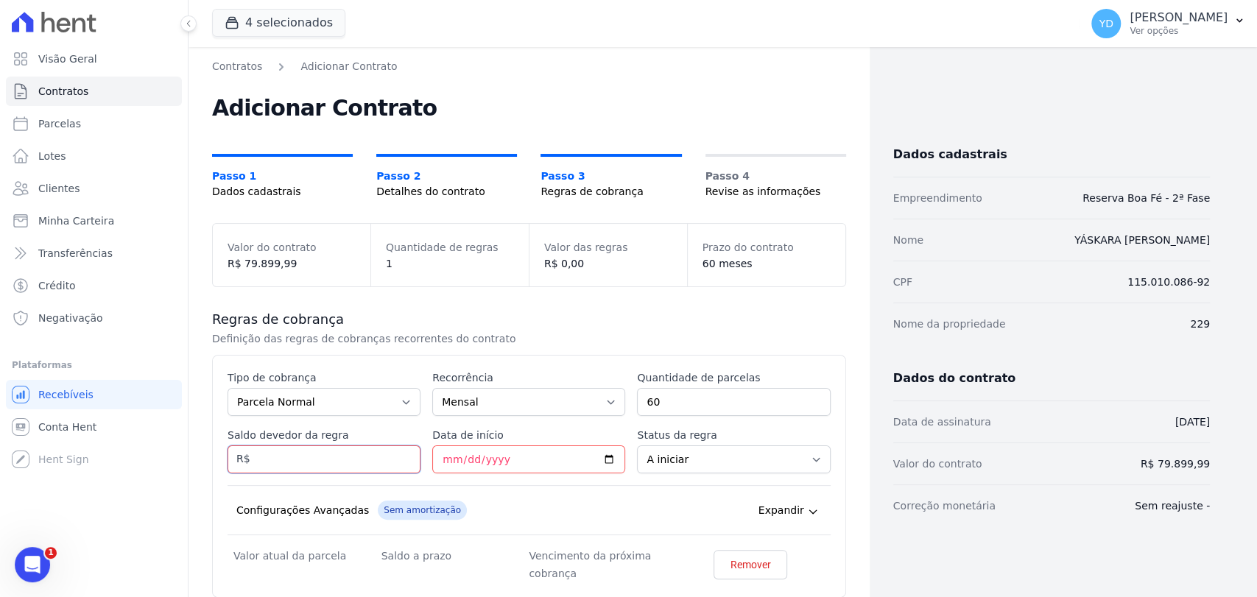
click at [344, 461] on input "Saldo devedor da regra" at bounding box center [324, 460] width 193 height 28
click at [306, 468] on input "Saldo devedor da regra" at bounding box center [324, 460] width 193 height 28
type input "75406.20"
click at [591, 482] on div "Esse tipo de parcela não entra no saldo devedor do contrato. Tipo de cobrança P…" at bounding box center [529, 476] width 603 height 212
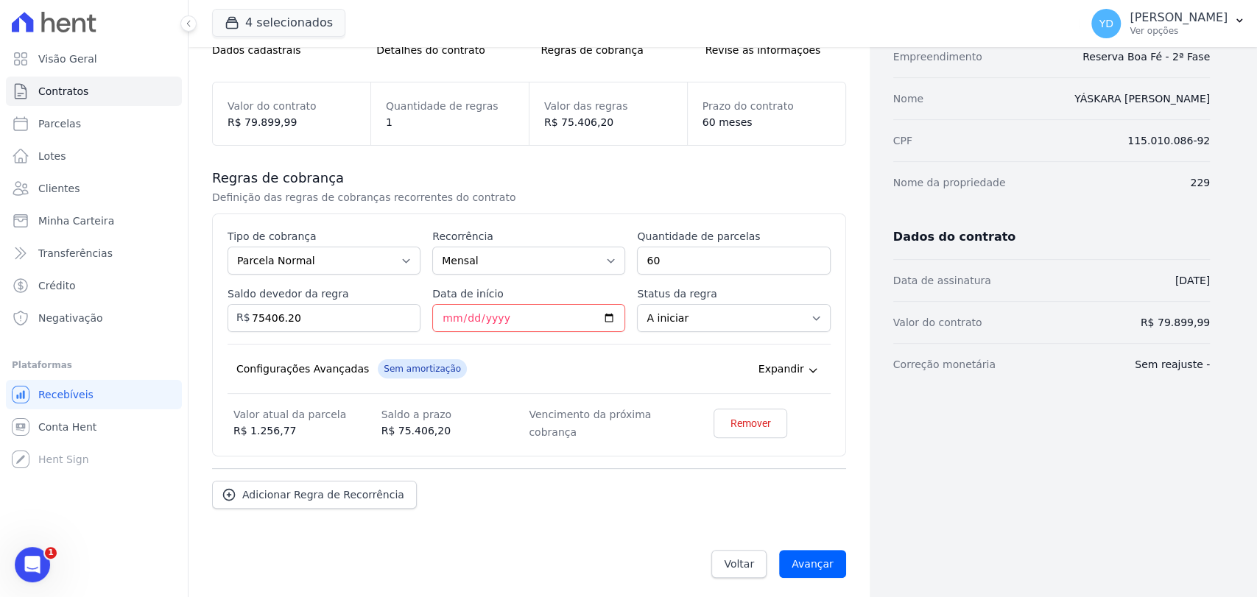
scroll to position [144, 0]
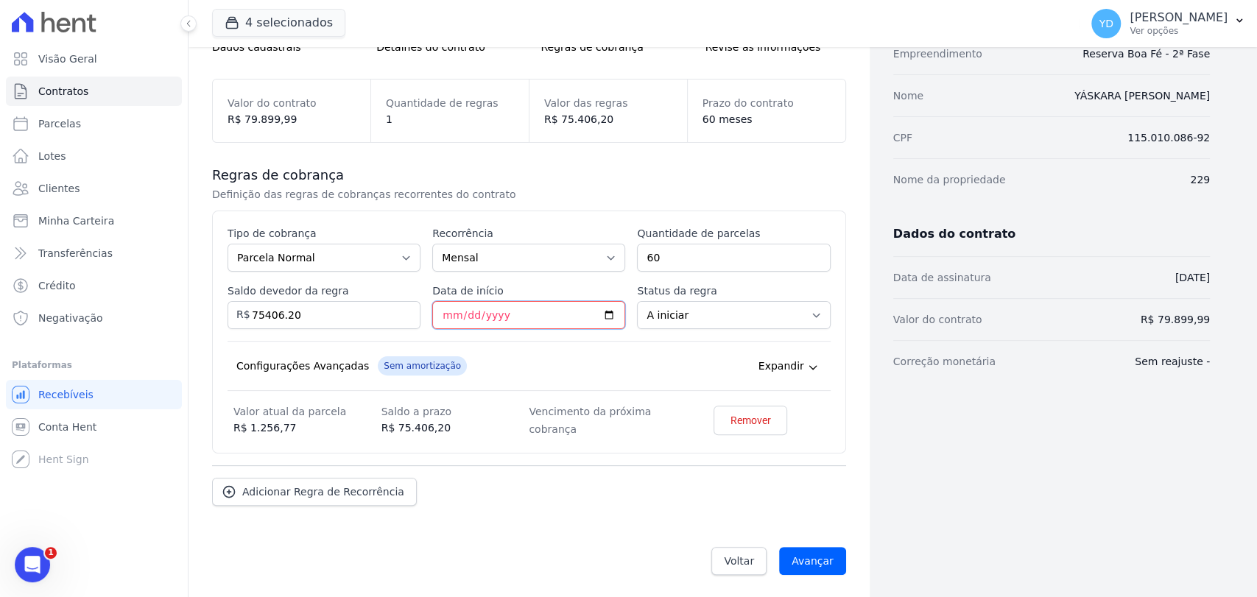
click at [440, 311] on input "Data de início" at bounding box center [528, 315] width 193 height 28
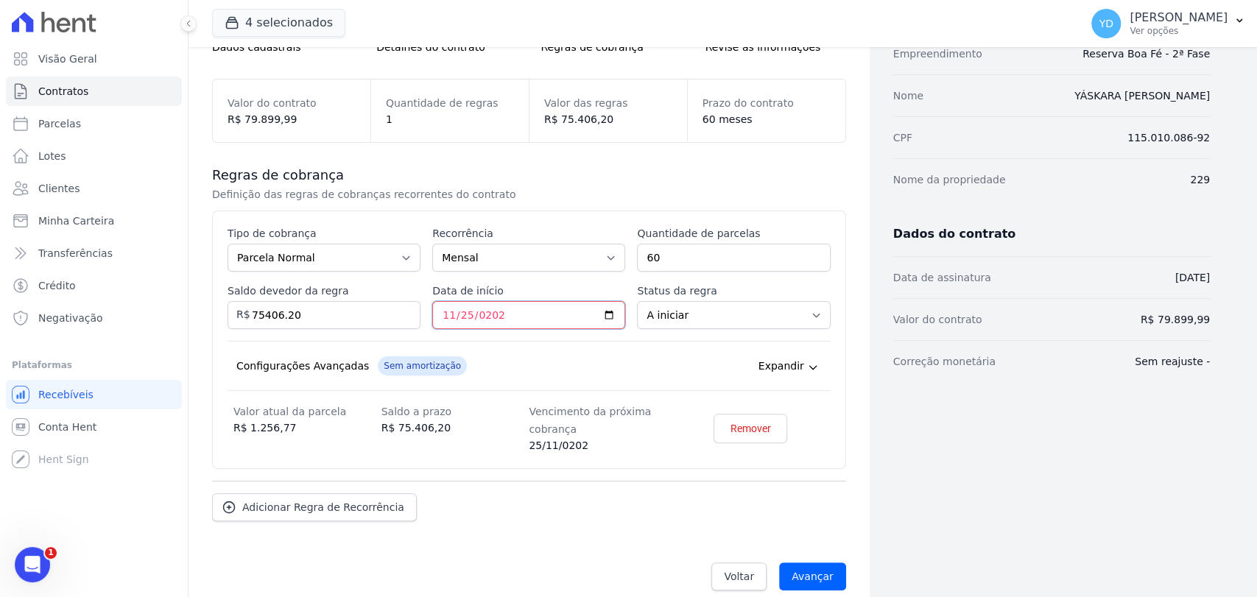
type input "2025-11-25"
click at [601, 197] on p "Definição das regras de cobranças recorrentes do contrato" at bounding box center [459, 194] width 495 height 15
click at [824, 585] on input "Avançar" at bounding box center [812, 577] width 67 height 28
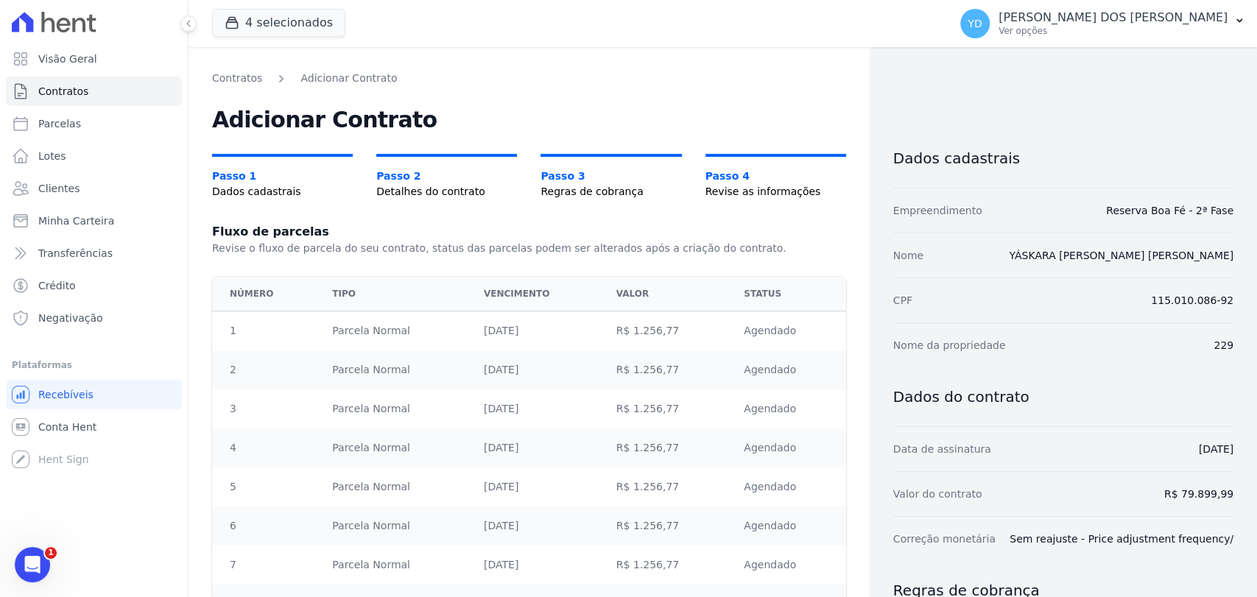
click at [620, 317] on td "R$ 1.256,77" at bounding box center [672, 332] width 128 height 40
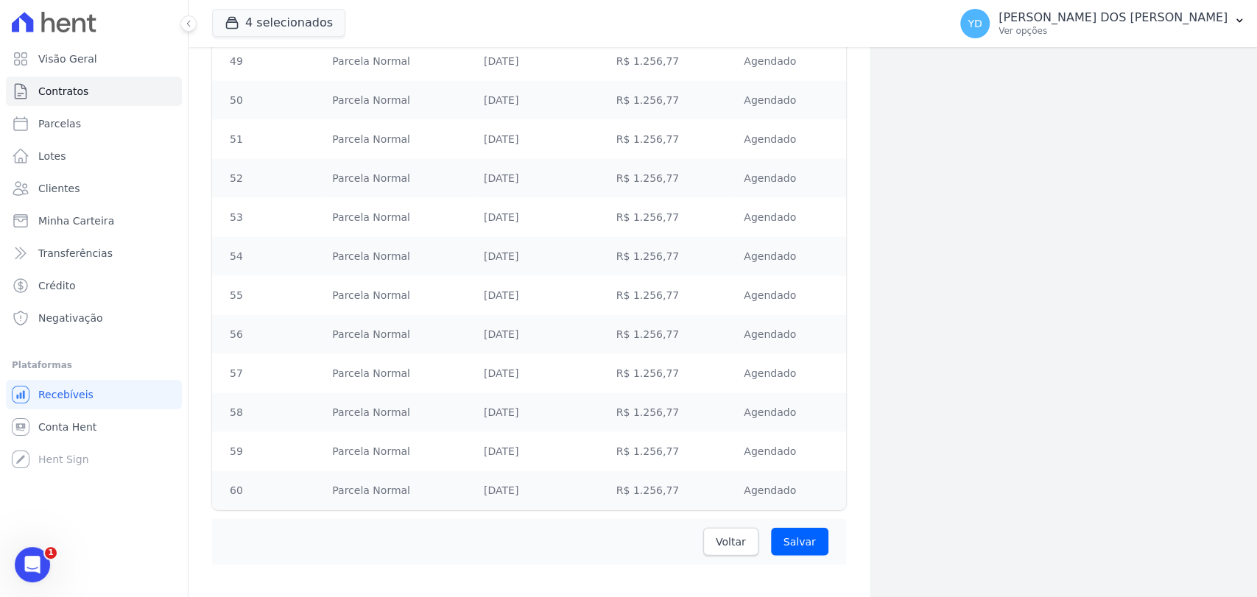
scroll to position [2157, 0]
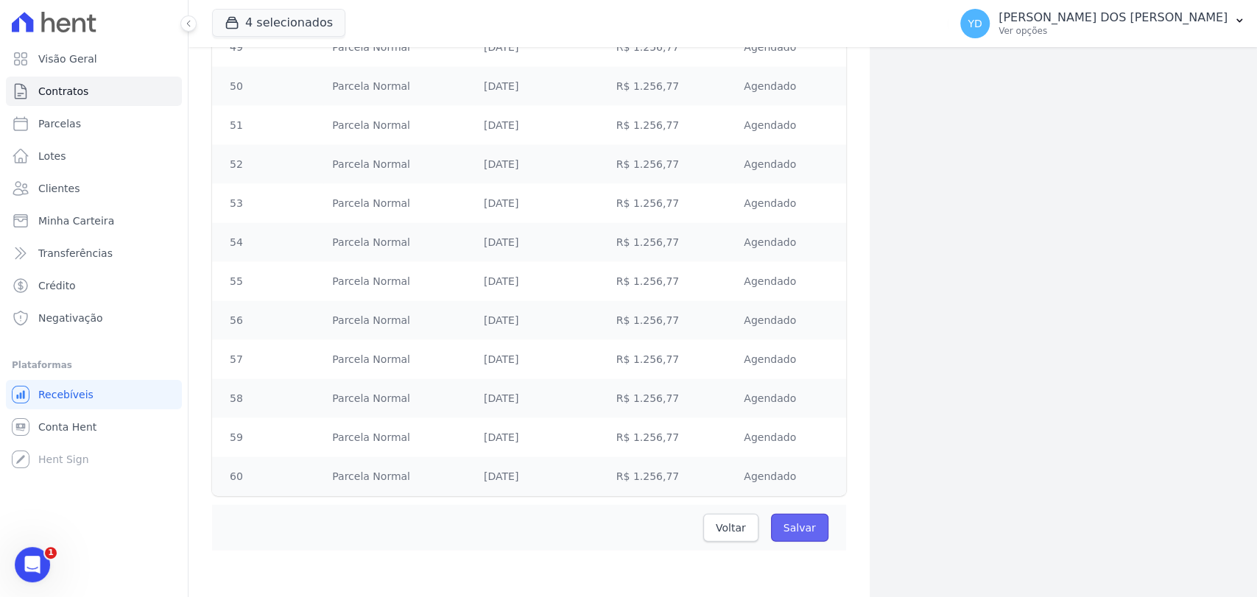
click at [790, 521] on input "Salvar" at bounding box center [799, 528] width 57 height 28
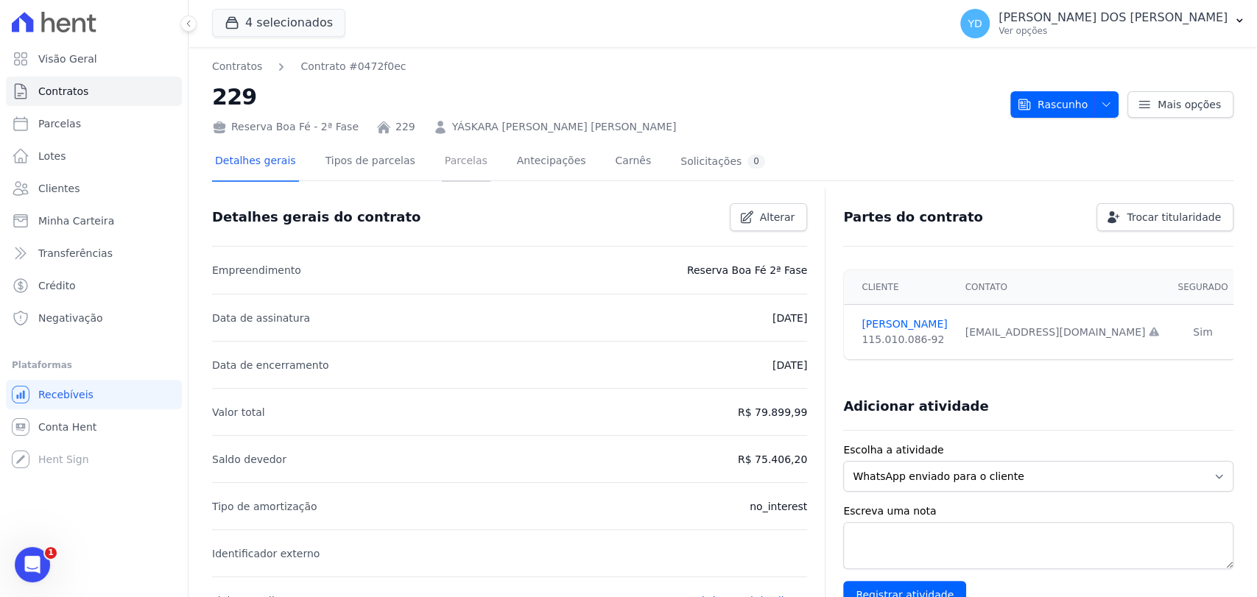
click at [449, 156] on link "Parcelas" at bounding box center [466, 162] width 49 height 39
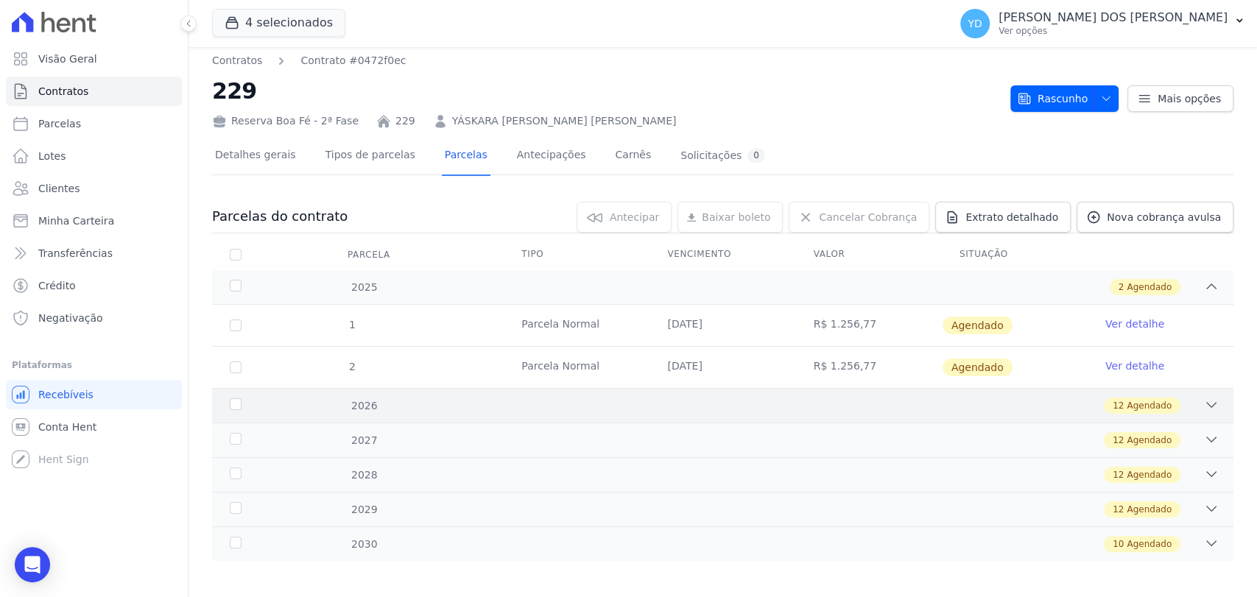
scroll to position [13, 0]
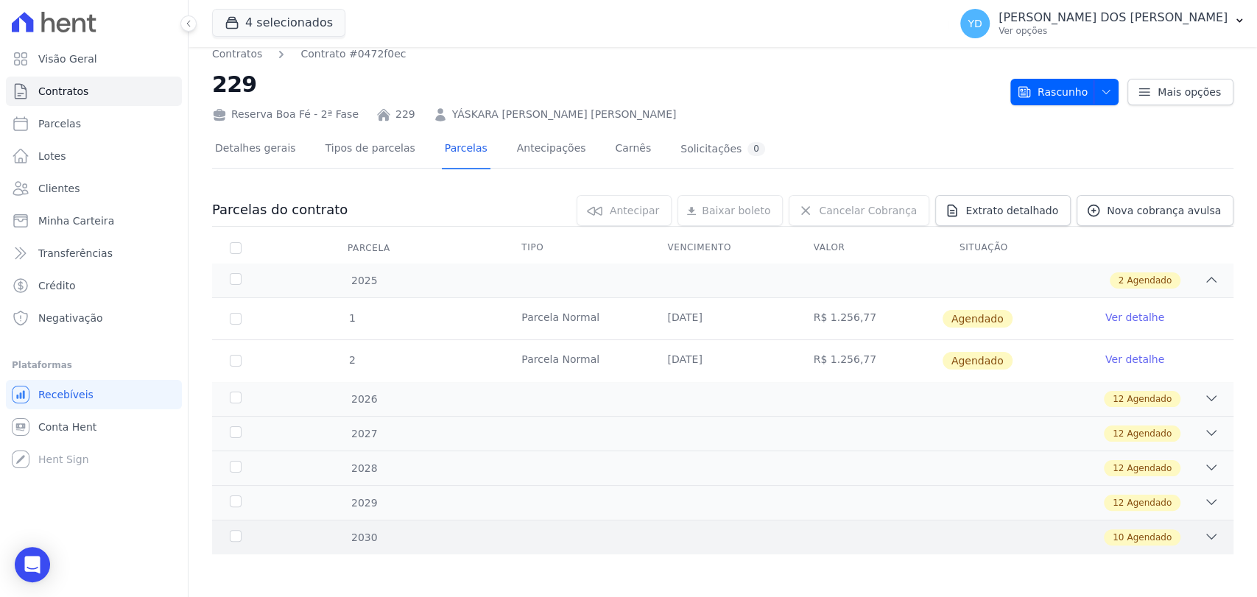
click at [1016, 542] on div "10 Agendado" at bounding box center [773, 537] width 892 height 16
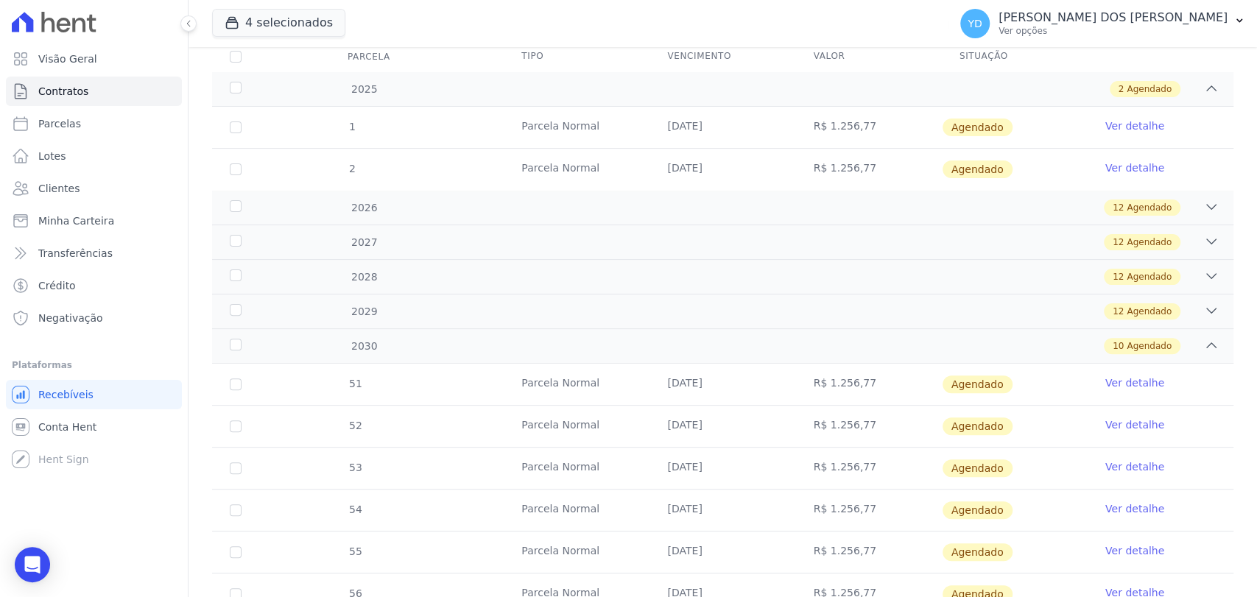
scroll to position [0, 0]
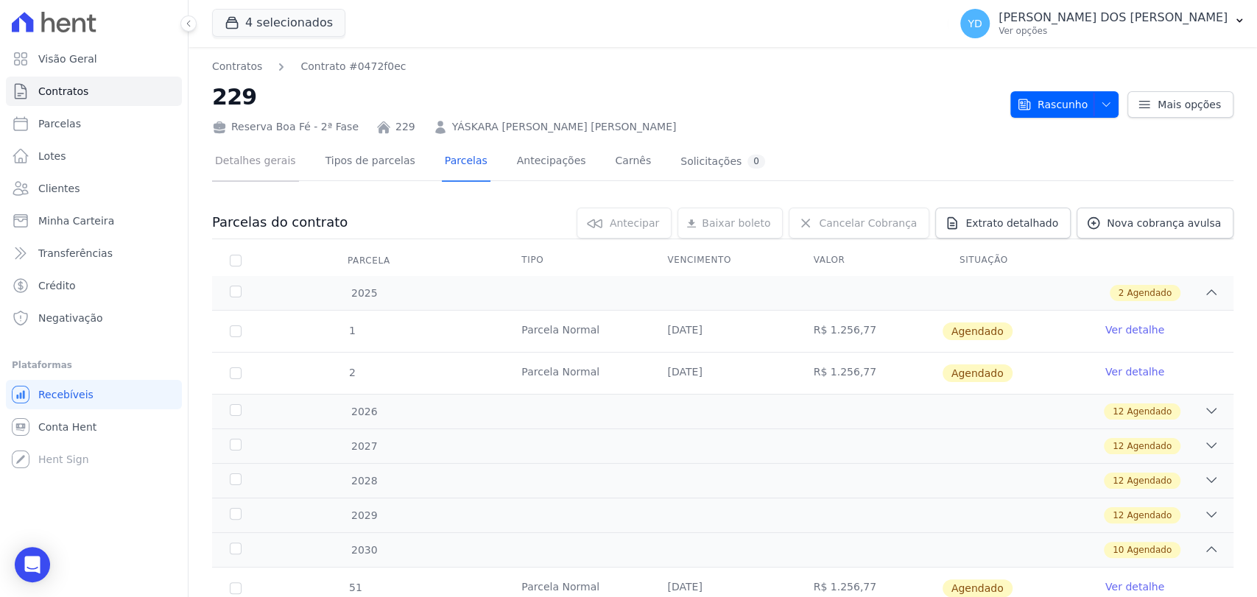
click at [261, 159] on link "Detalhes gerais" at bounding box center [255, 162] width 87 height 39
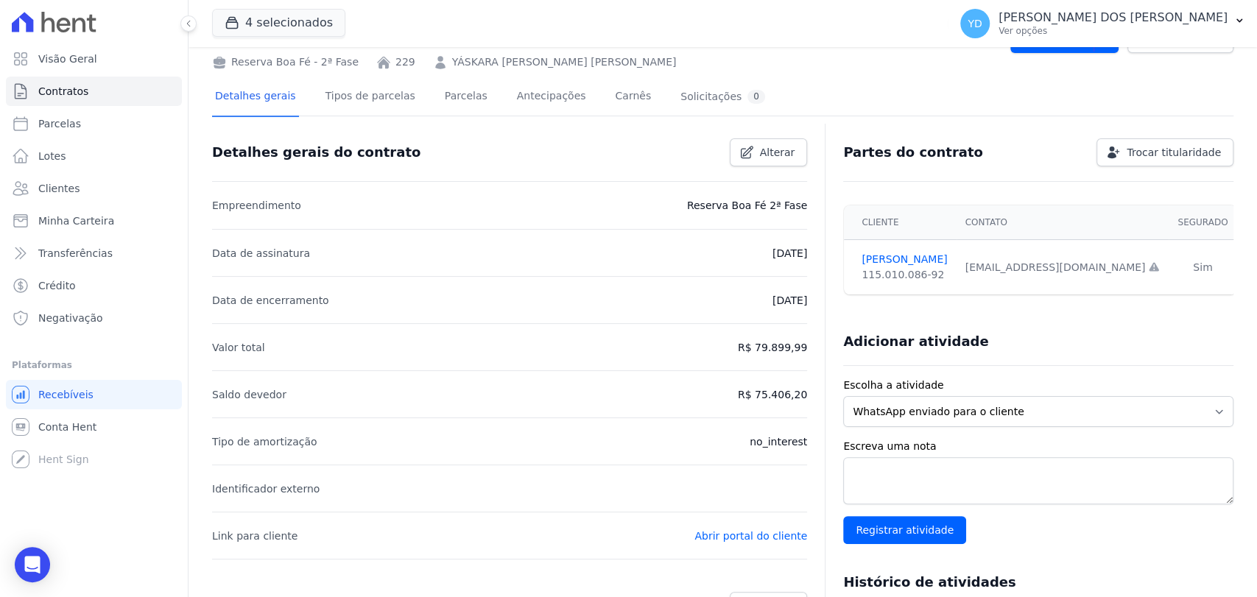
scroll to position [327, 0]
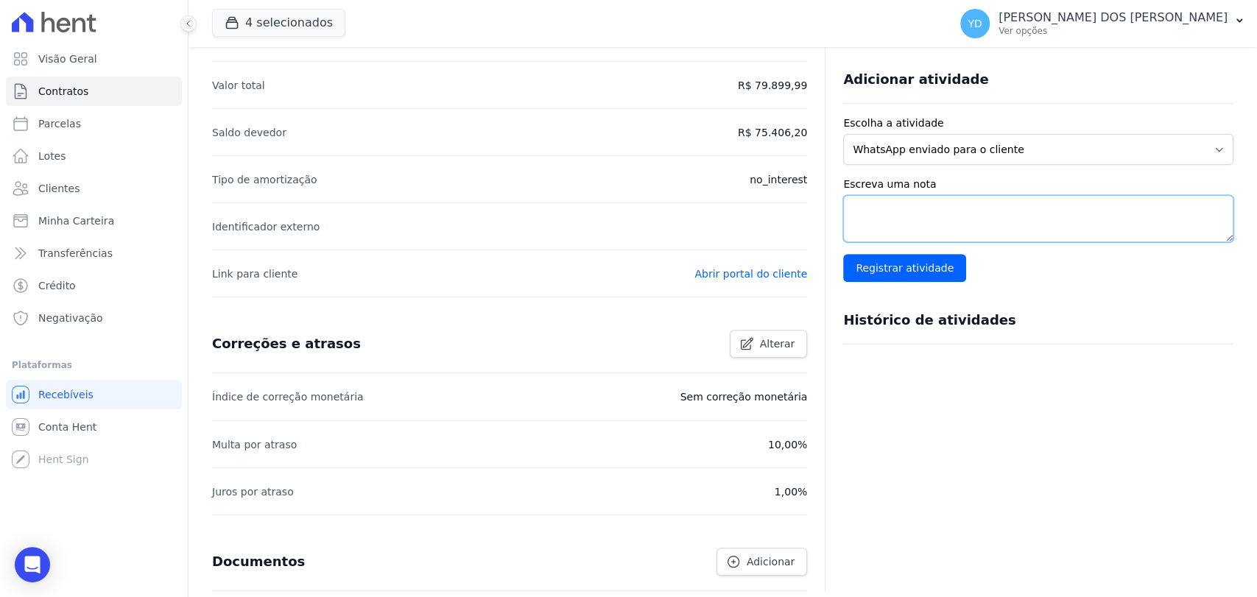
click at [979, 196] on textarea "Escreva uma nota" at bounding box center [1038, 218] width 390 height 47
type textarea "sem entrada e sem reserva"
click at [873, 256] on input "Registrar atividade" at bounding box center [904, 268] width 123 height 28
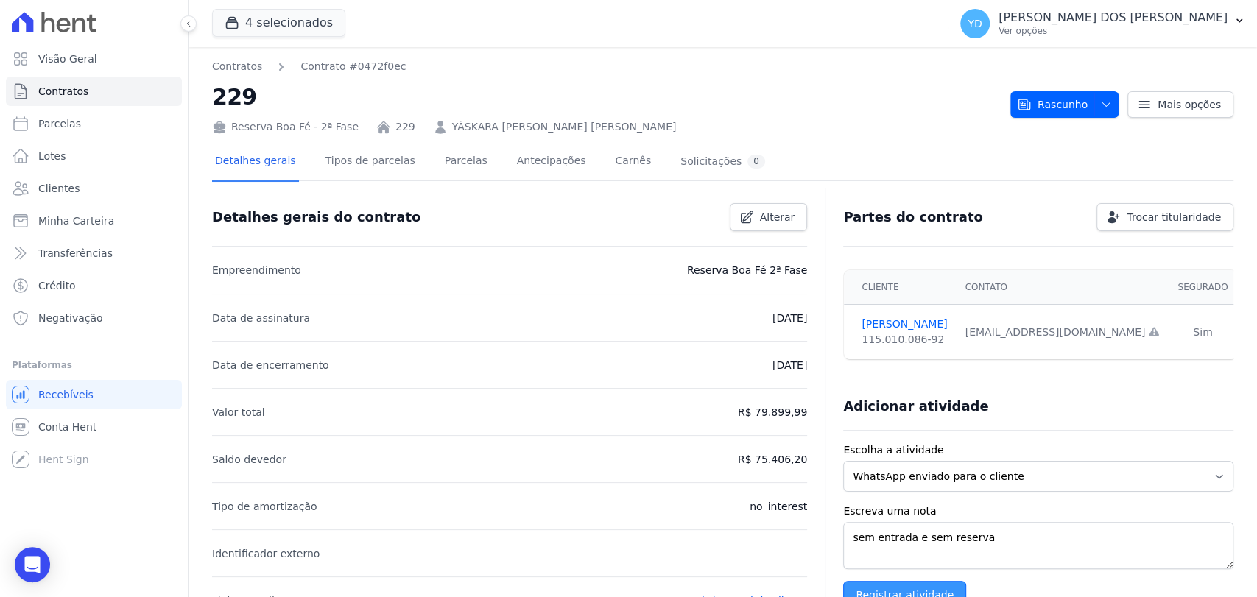
scroll to position [0, 0]
click at [1071, 111] on span "Rascunho" at bounding box center [1052, 104] width 71 height 27
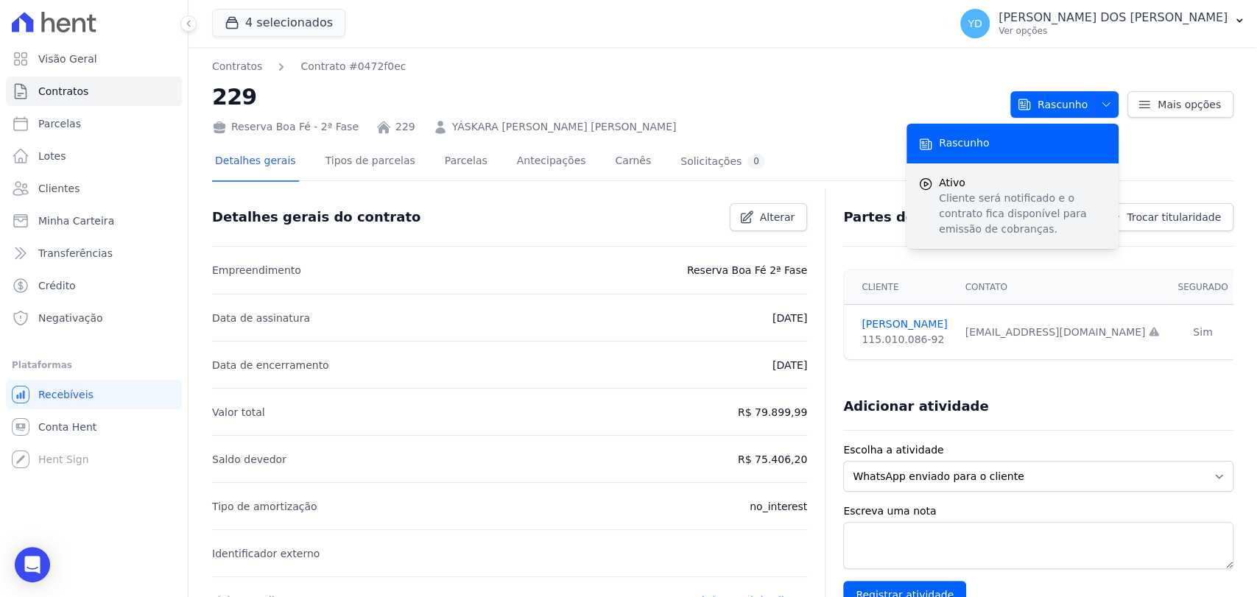
click at [1053, 188] on span "Ativo" at bounding box center [1023, 182] width 168 height 15
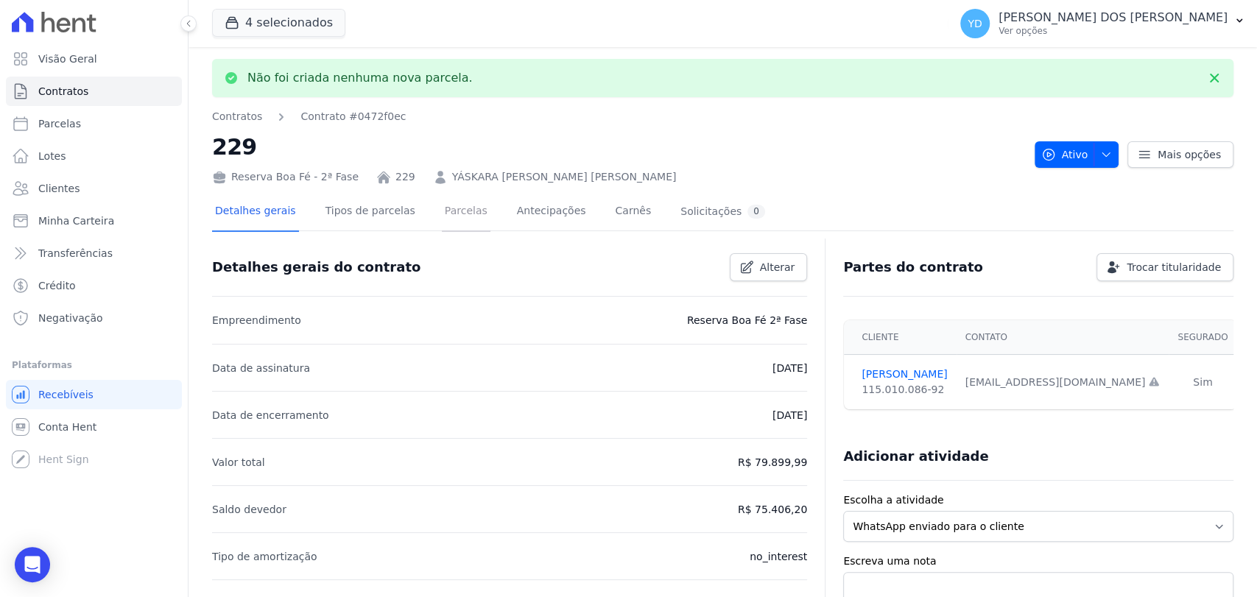
click at [462, 220] on link "Parcelas" at bounding box center [466, 212] width 49 height 39
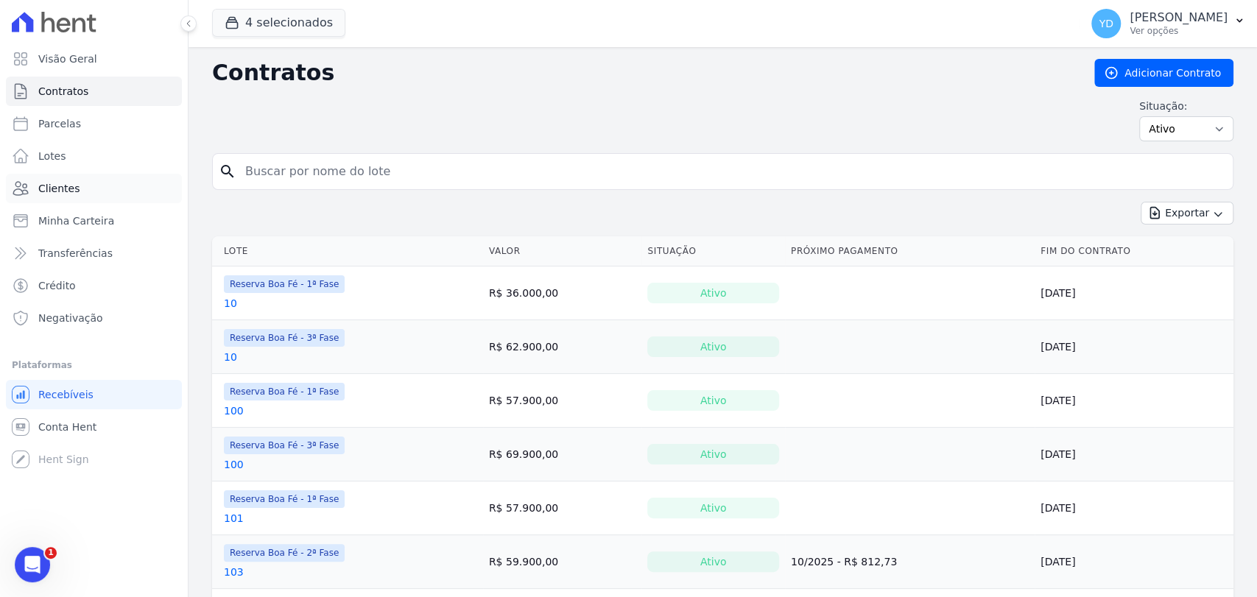
click at [155, 178] on link "Clientes" at bounding box center [94, 188] width 176 height 29
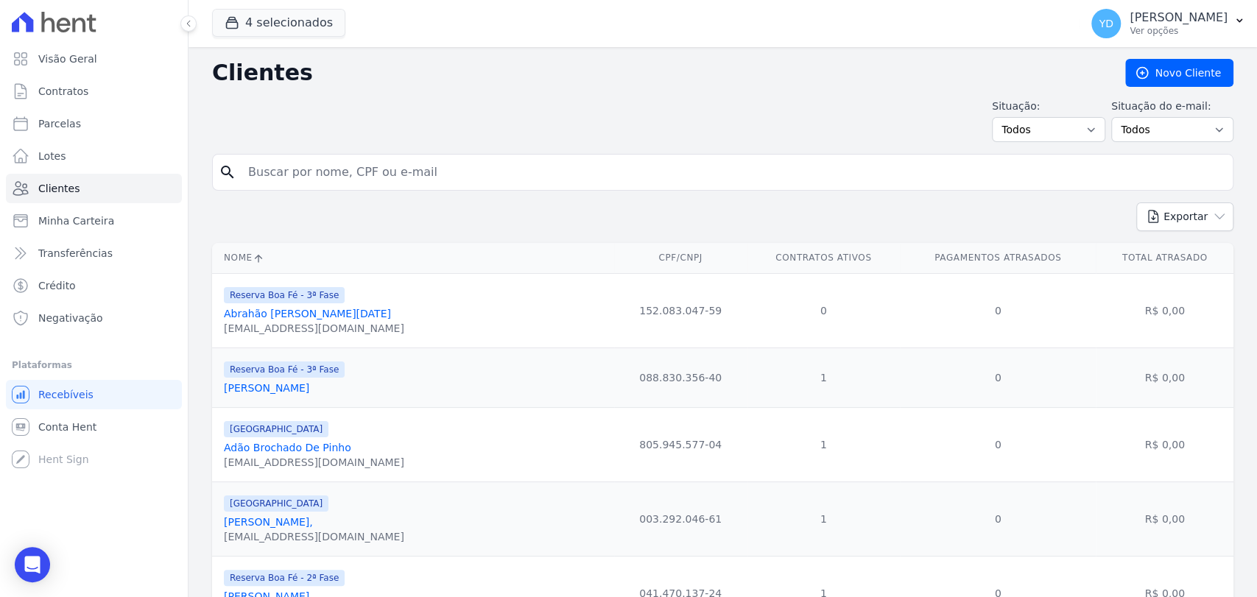
click at [310, 175] on input "search" at bounding box center [733, 172] width 988 height 29
paste input "[PERSON_NAME]"
type input "[PERSON_NAME]"
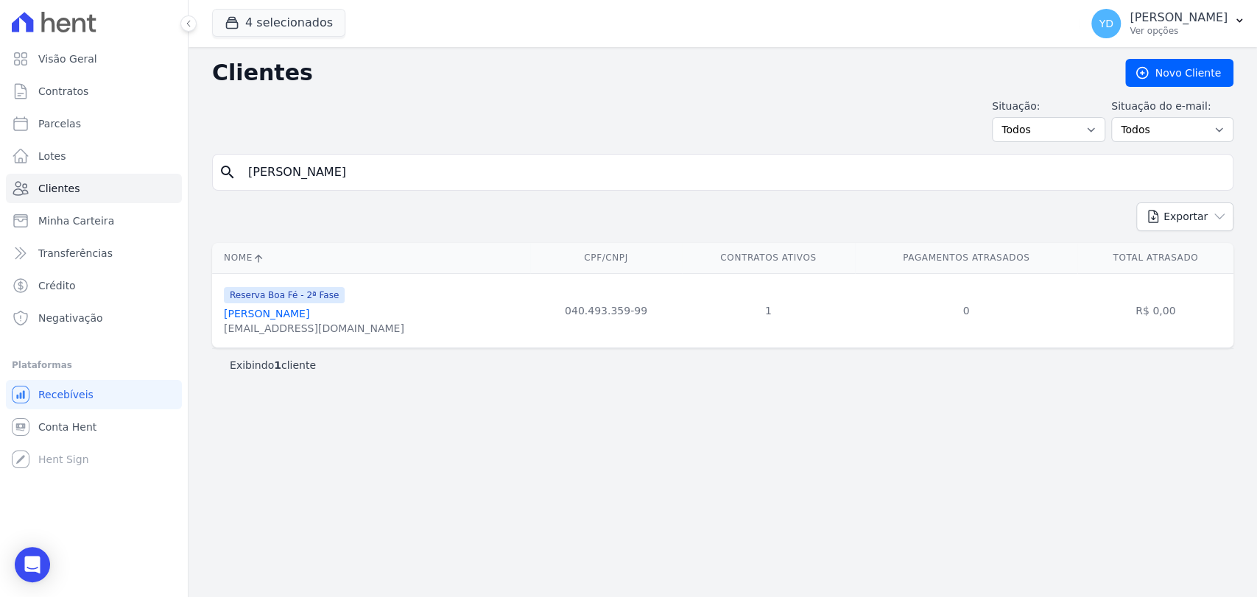
click at [309, 310] on link "[PERSON_NAME]" at bounding box center [266, 314] width 85 height 12
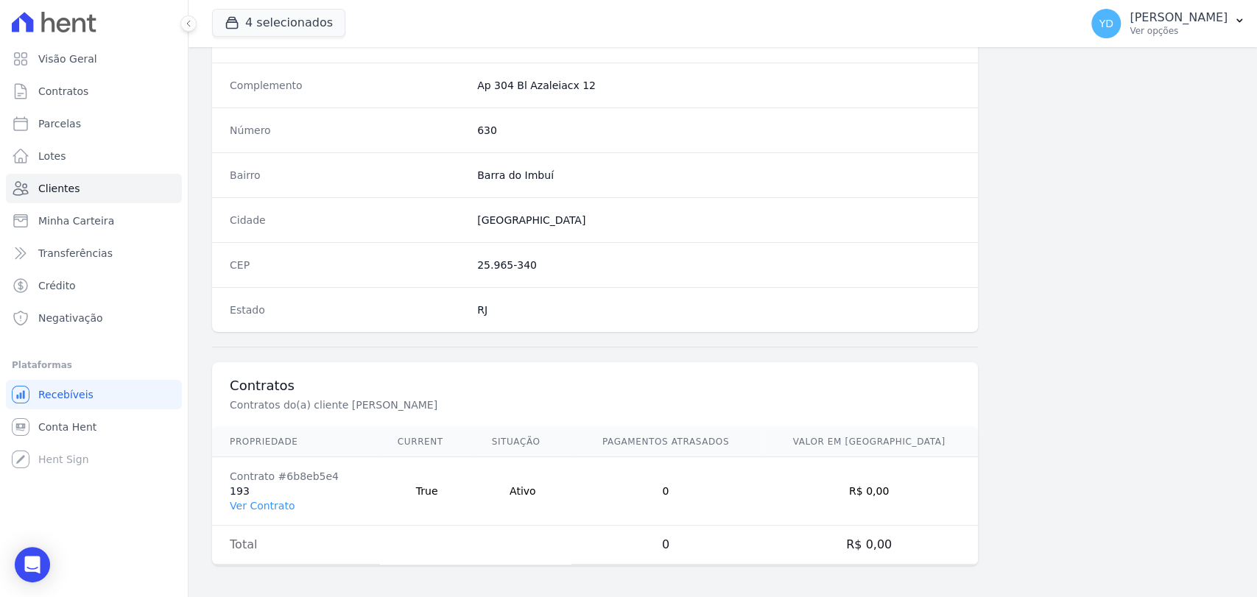
scroll to position [778, 0]
click at [291, 43] on div "4 selecionados Doro Incorporações [GEOGRAPHIC_DATA] Reserva Boa Fé - 1ª Fase Re…" at bounding box center [643, 23] width 862 height 49
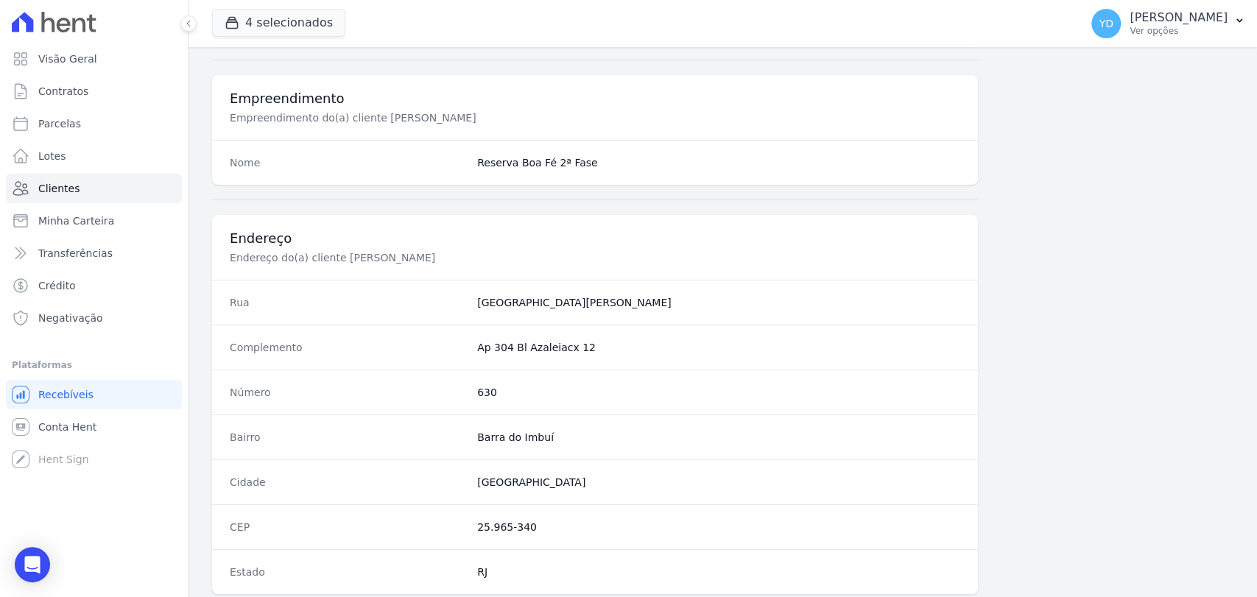
scroll to position [0, 0]
